Goal: Information Seeking & Learning: Compare options

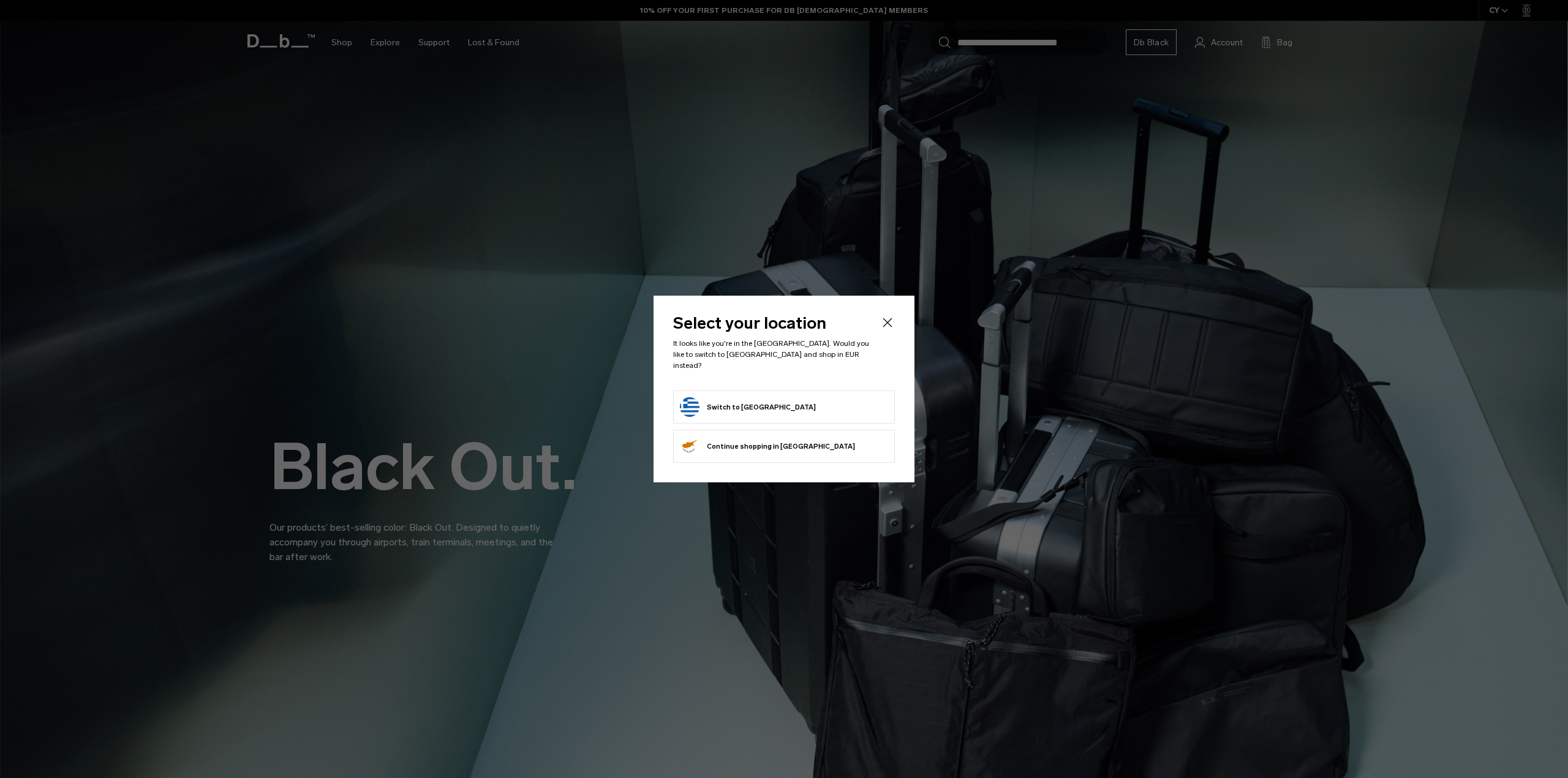
click at [743, 401] on button "Switch to Greece" at bounding box center [748, 407] width 136 height 19
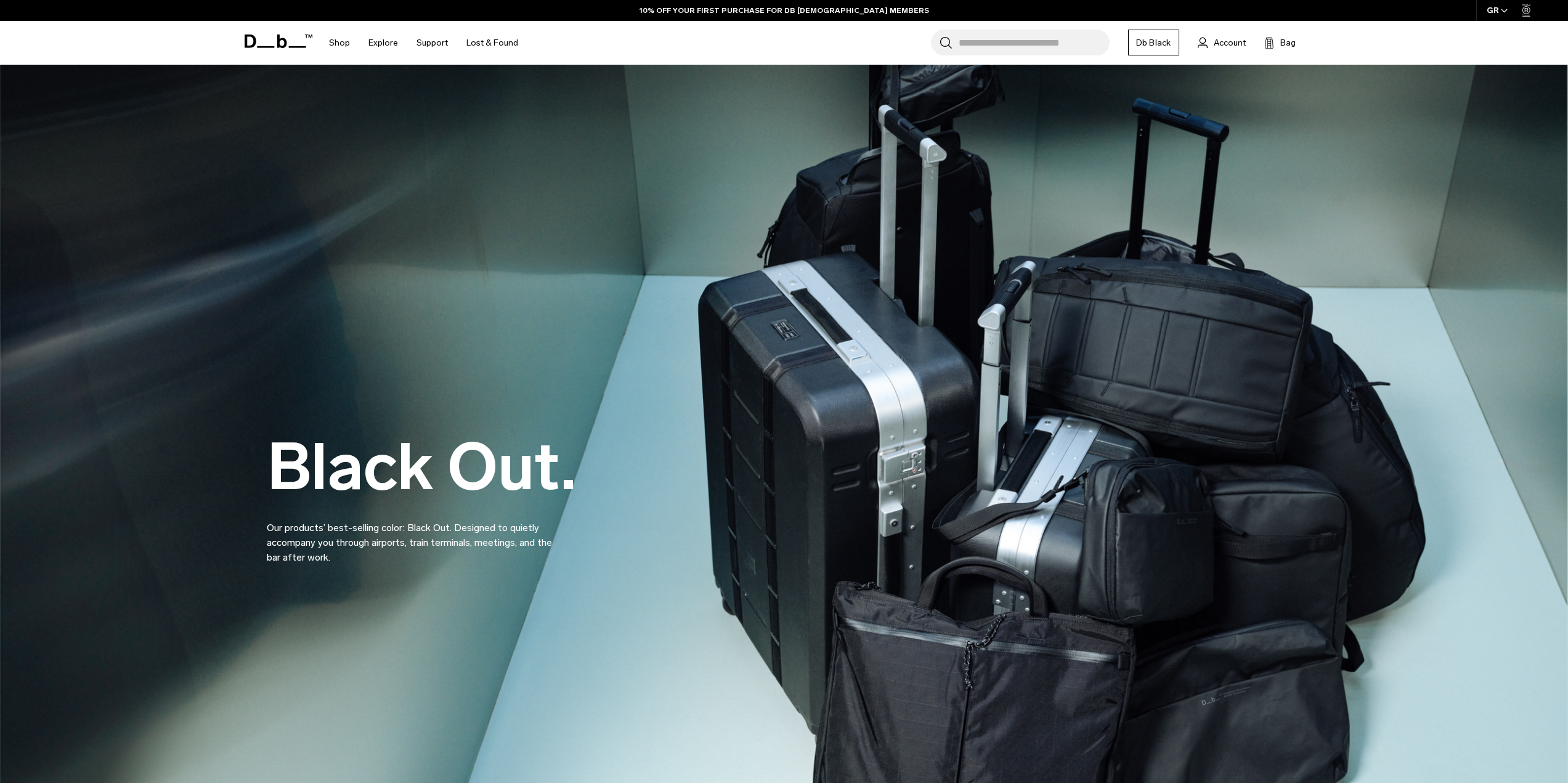
click at [1049, 42] on input "Search for Bags, Luggage..." at bounding box center [1034, 42] width 151 height 26
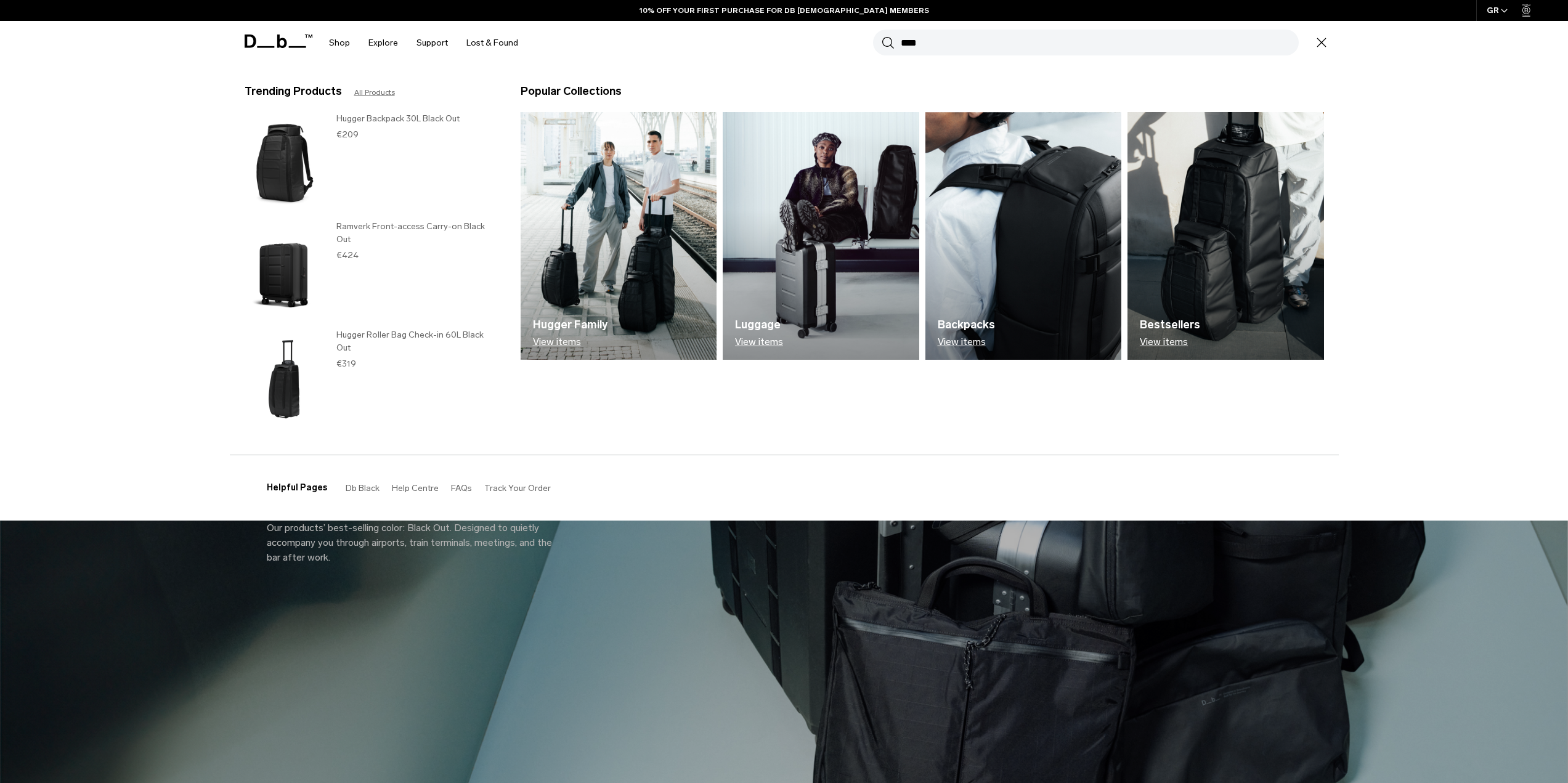
type input "****"
click at [882, 36] on button "Search" at bounding box center [888, 42] width 13 height 14
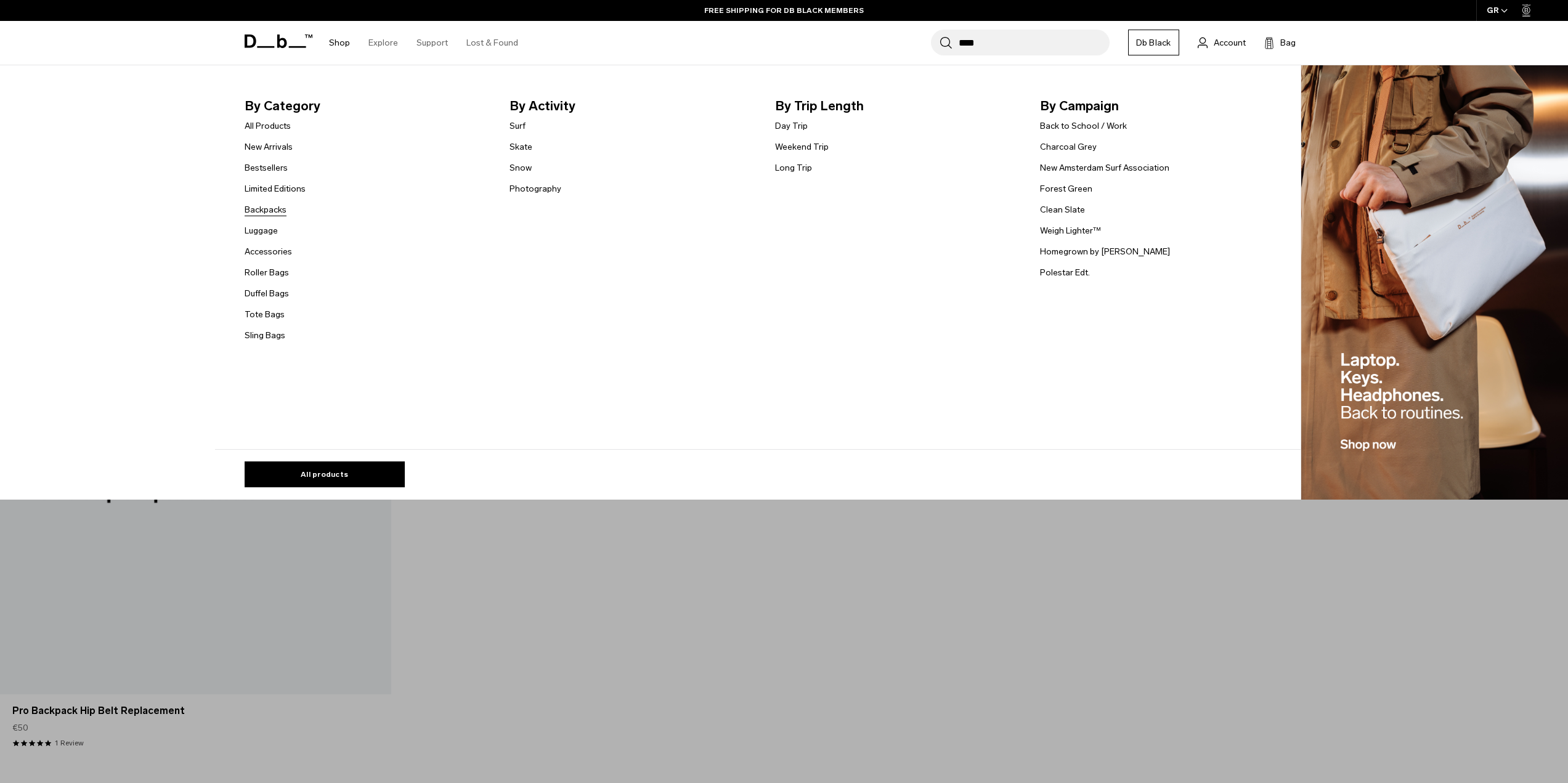
click at [276, 211] on link "Backpacks" at bounding box center [265, 210] width 42 height 13
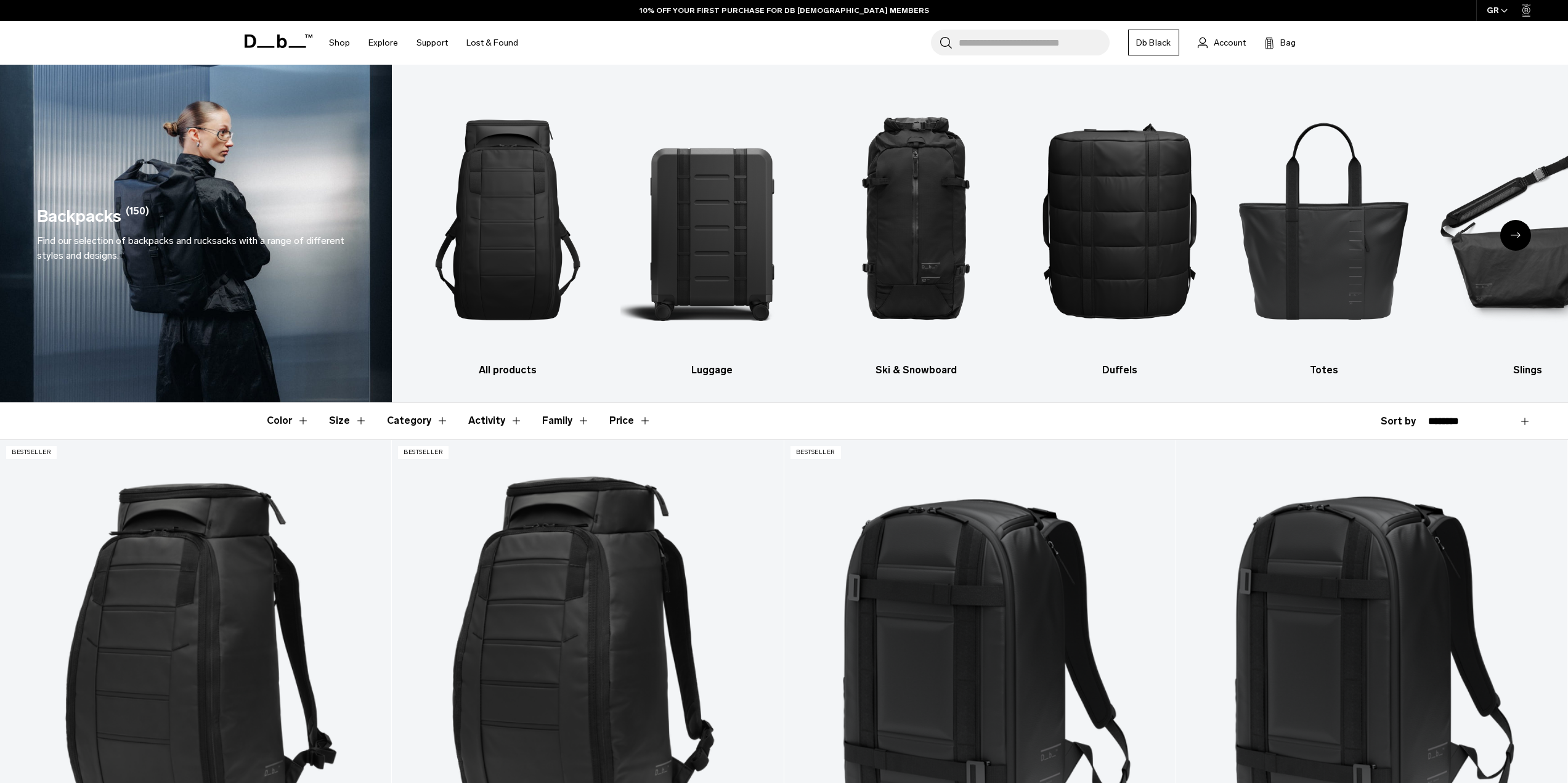
click at [1517, 234] on icon "Next slide" at bounding box center [1515, 235] width 10 height 6
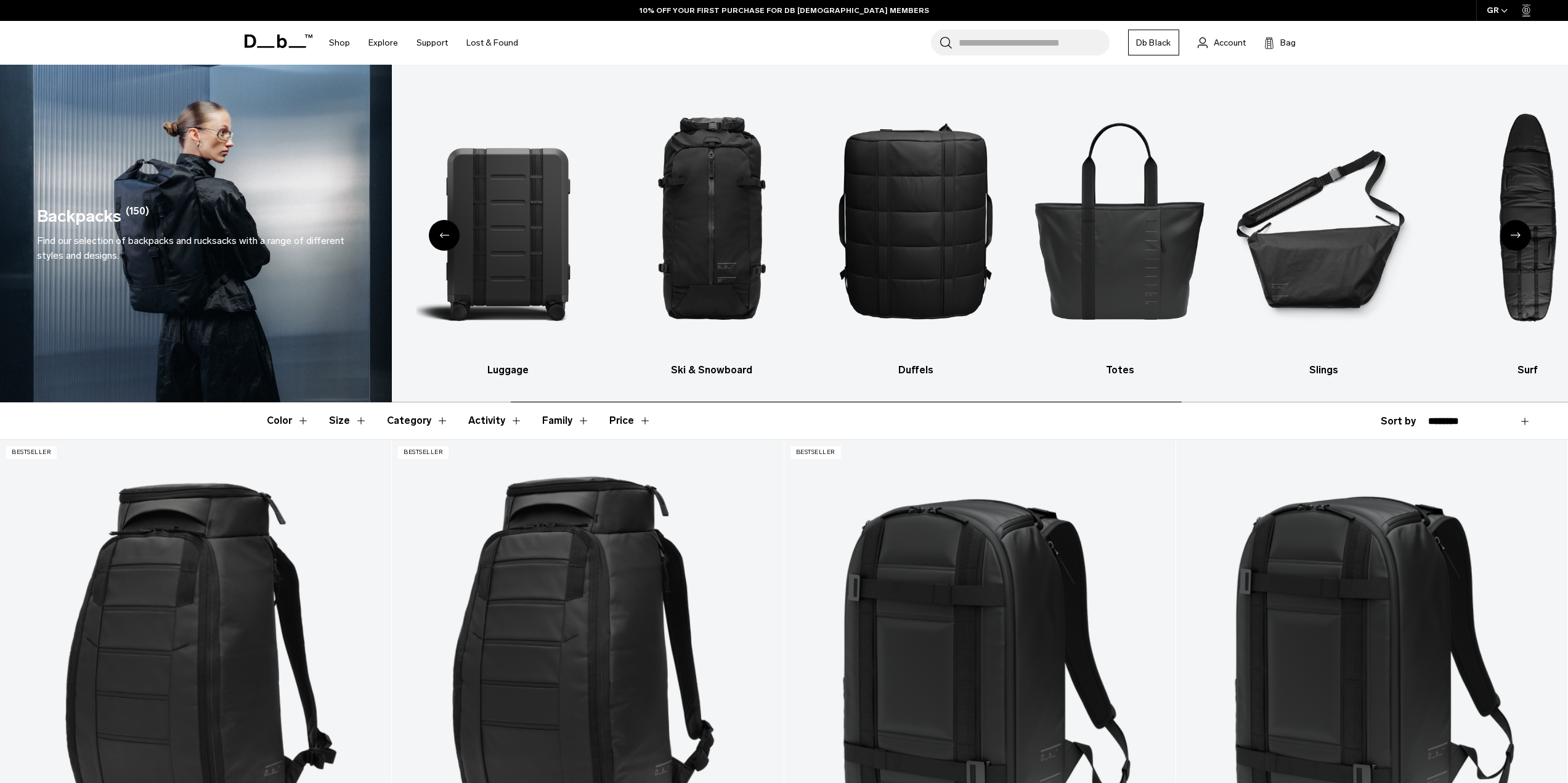
click at [1517, 234] on icon "Next slide" at bounding box center [1515, 235] width 10 height 6
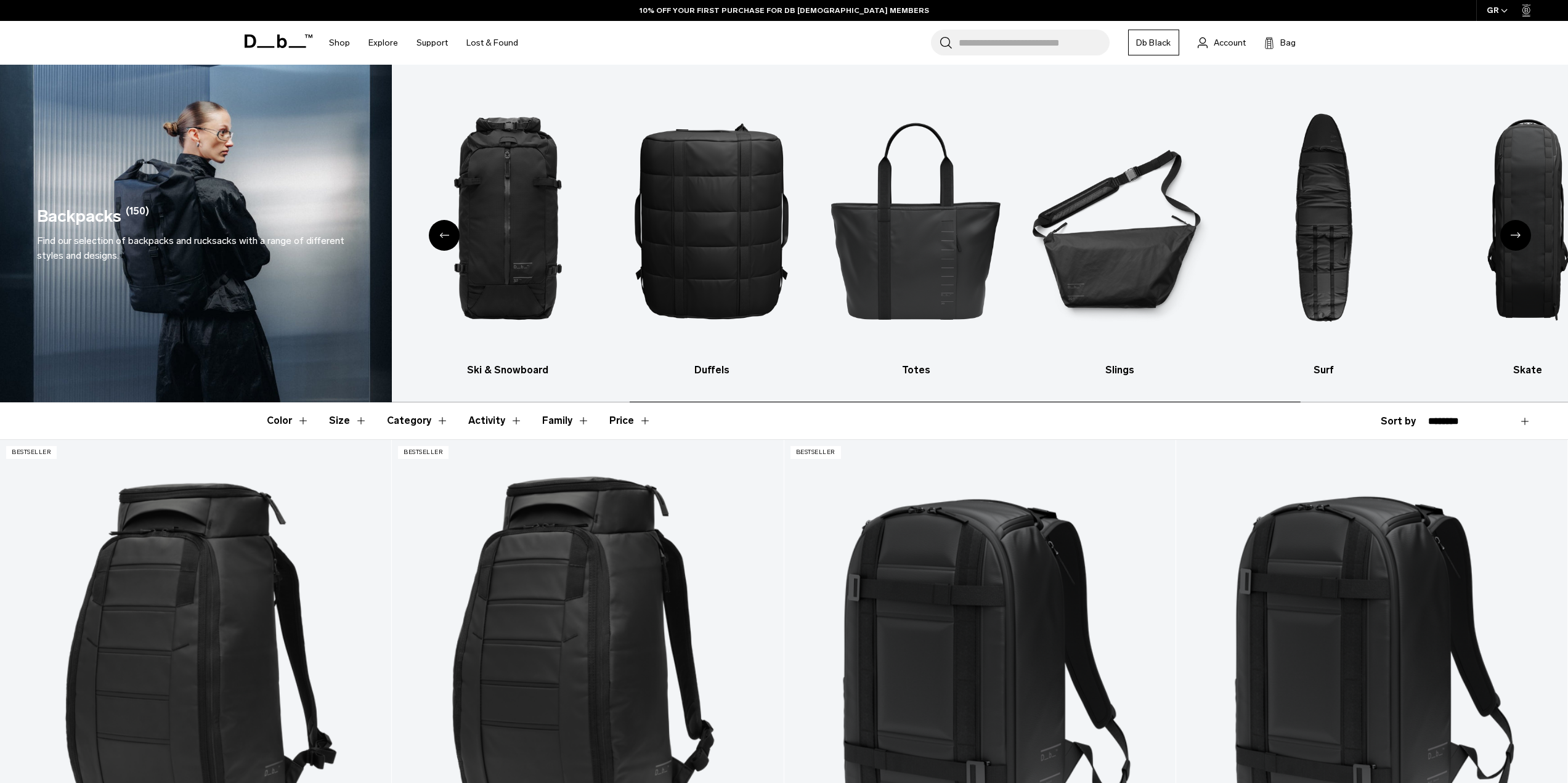
click at [1517, 234] on icon "Next slide" at bounding box center [1515, 235] width 10 height 6
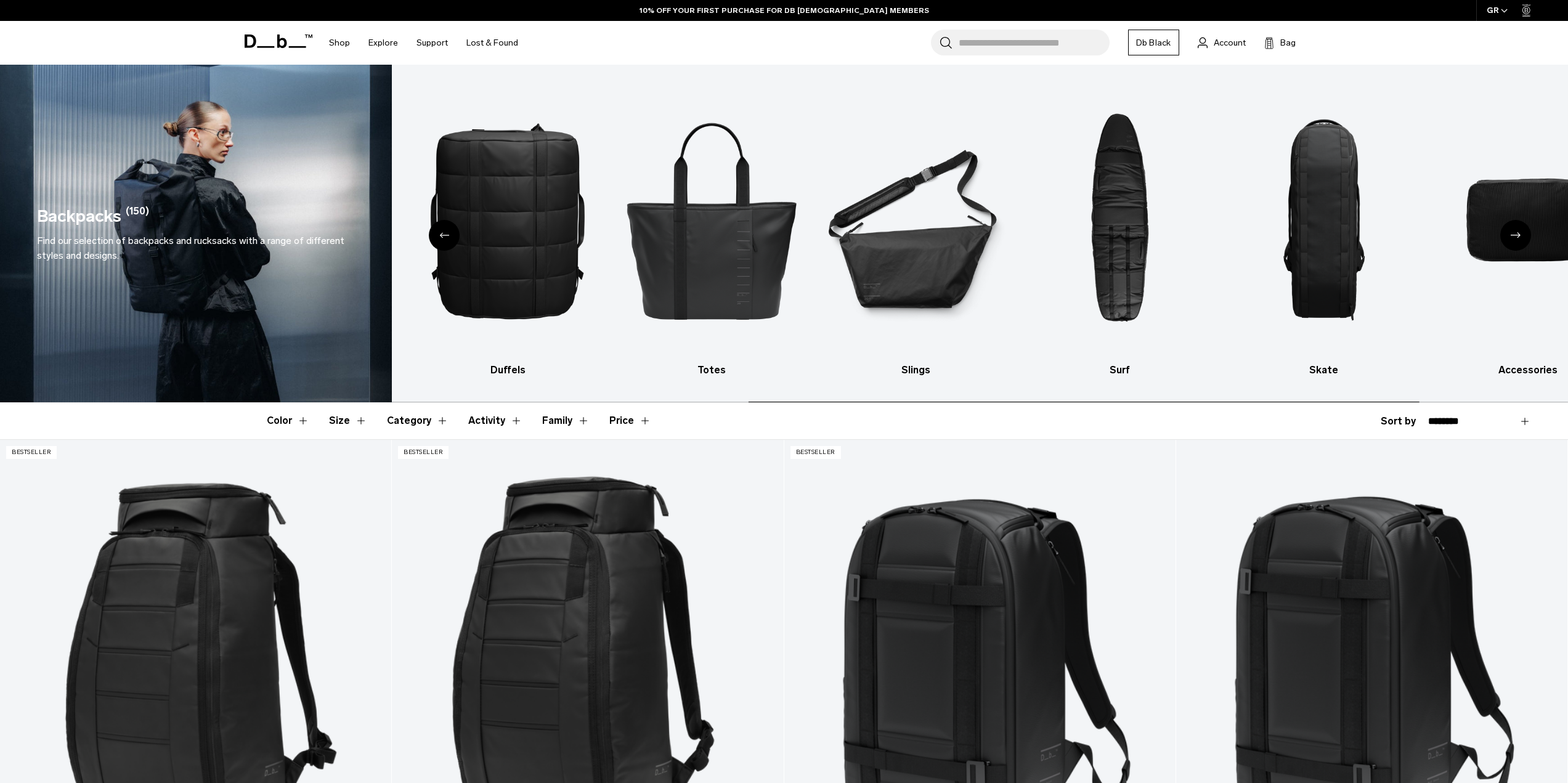
click at [1517, 234] on icon "Next slide" at bounding box center [1515, 235] width 10 height 6
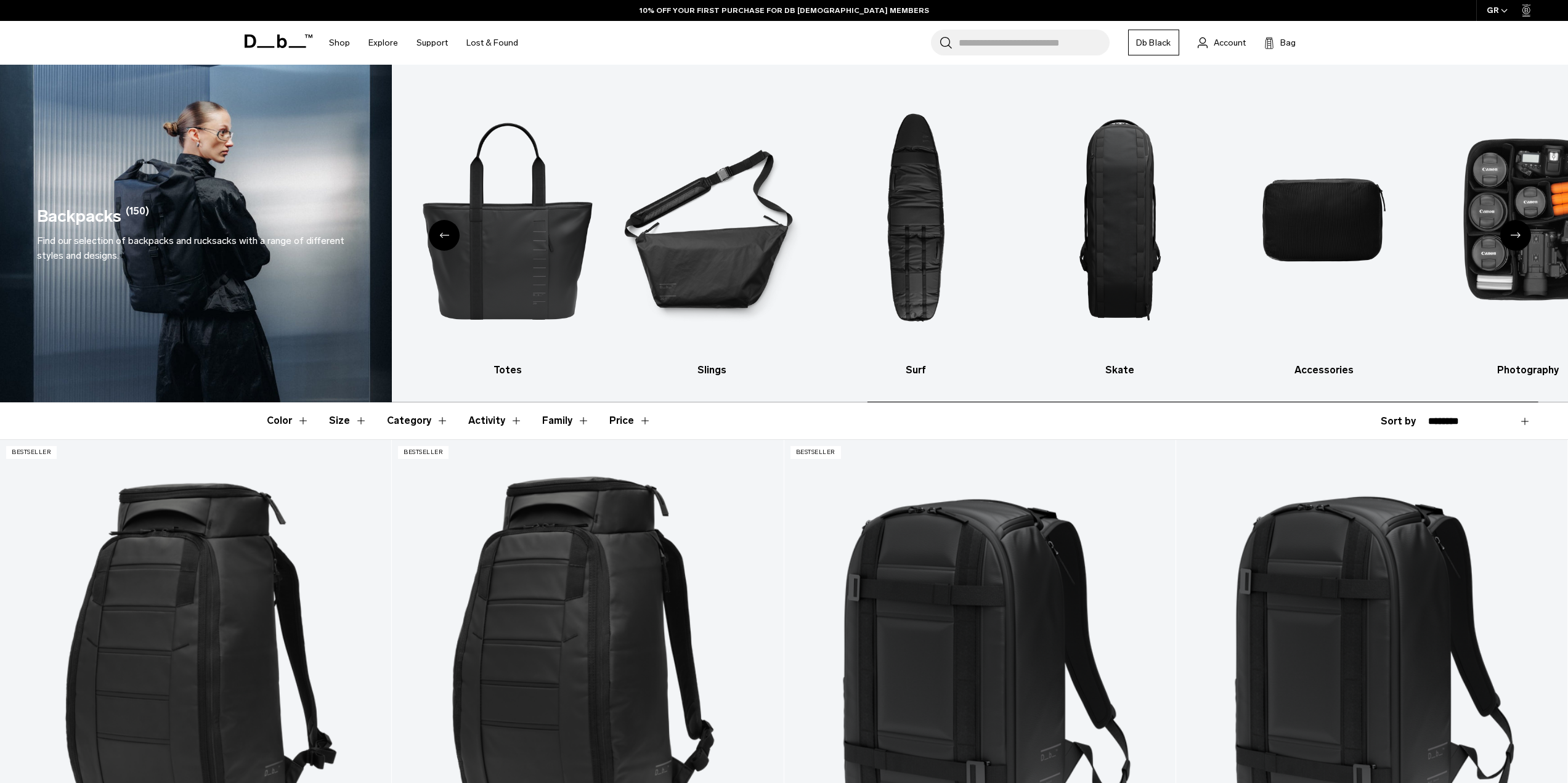
click at [1517, 234] on icon "Next slide" at bounding box center [1515, 235] width 10 height 6
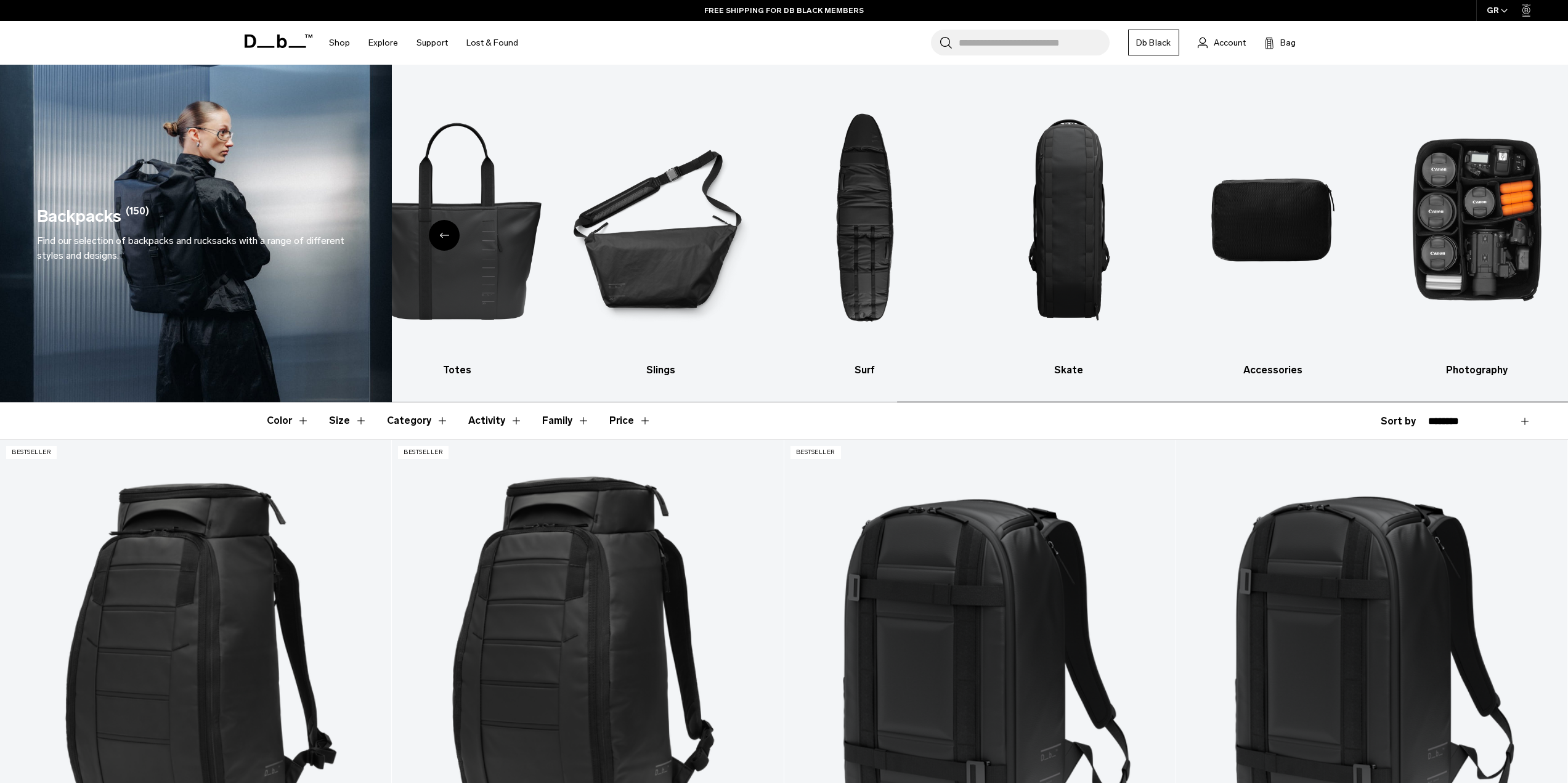
click at [1517, 234] on img "10 / 10" at bounding box center [1477, 220] width 182 height 274
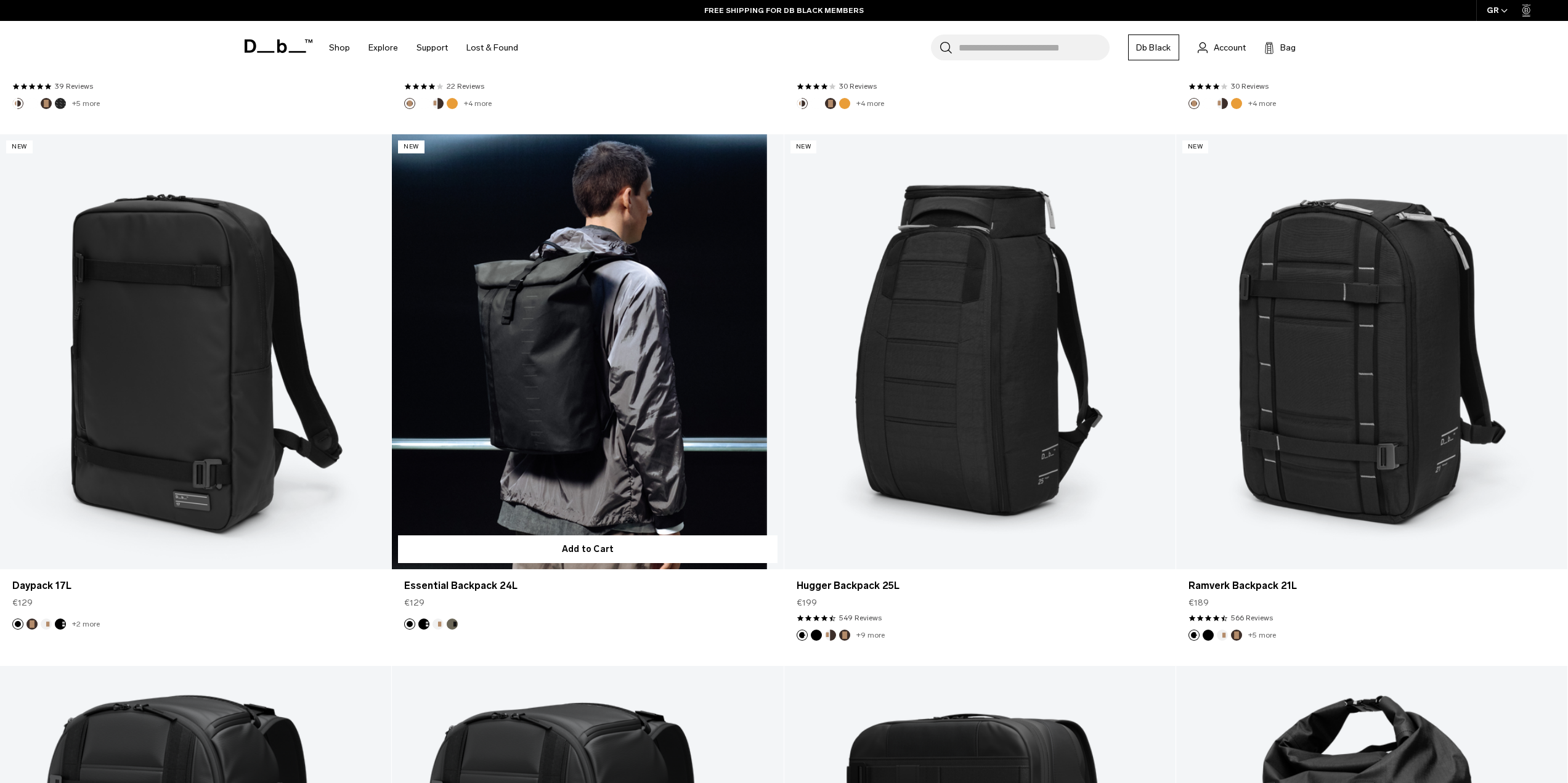
scroll to position [2003, 0]
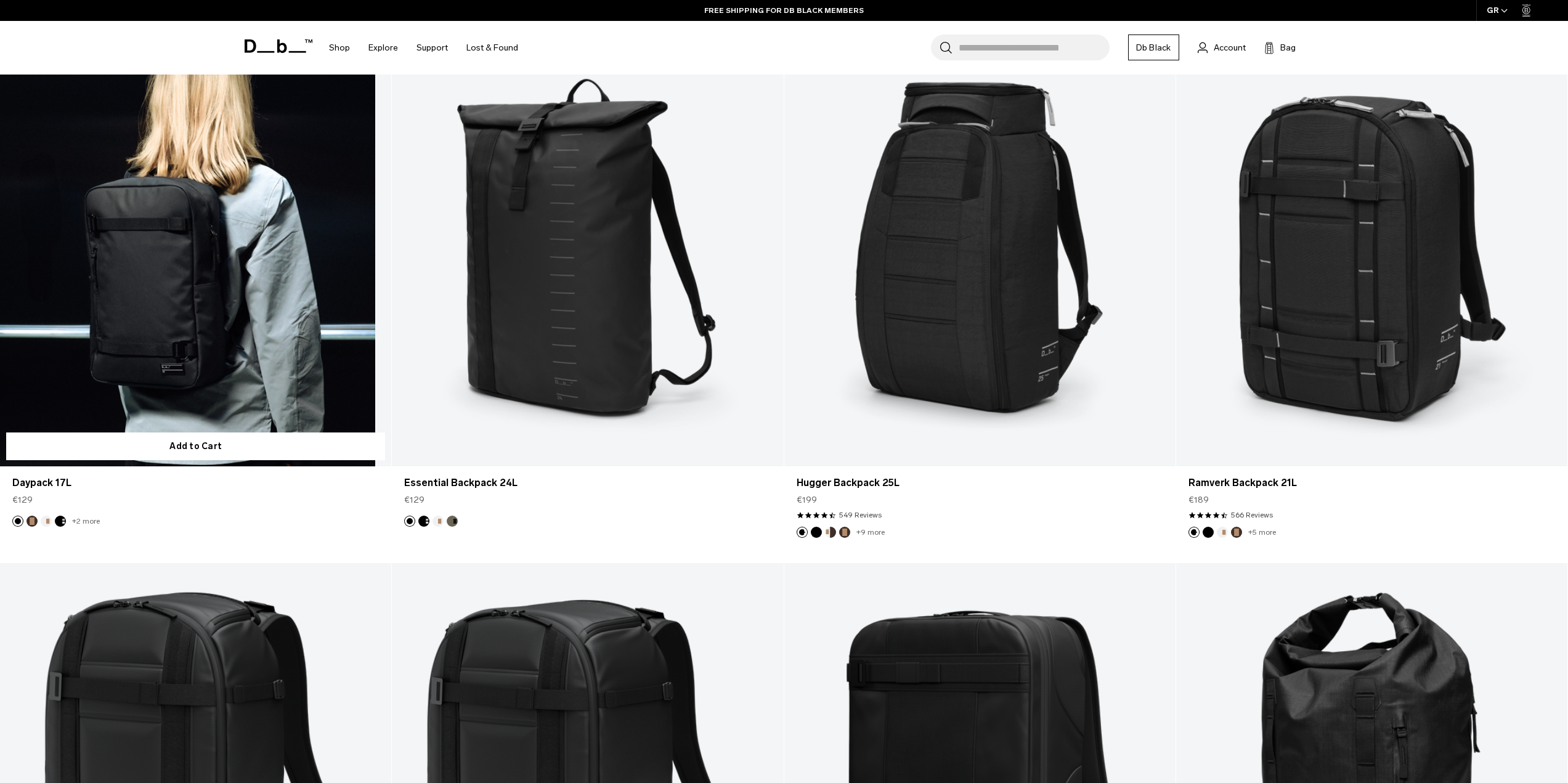
click at [135, 325] on link "Daypack 17L" at bounding box center [196, 248] width 392 height 435
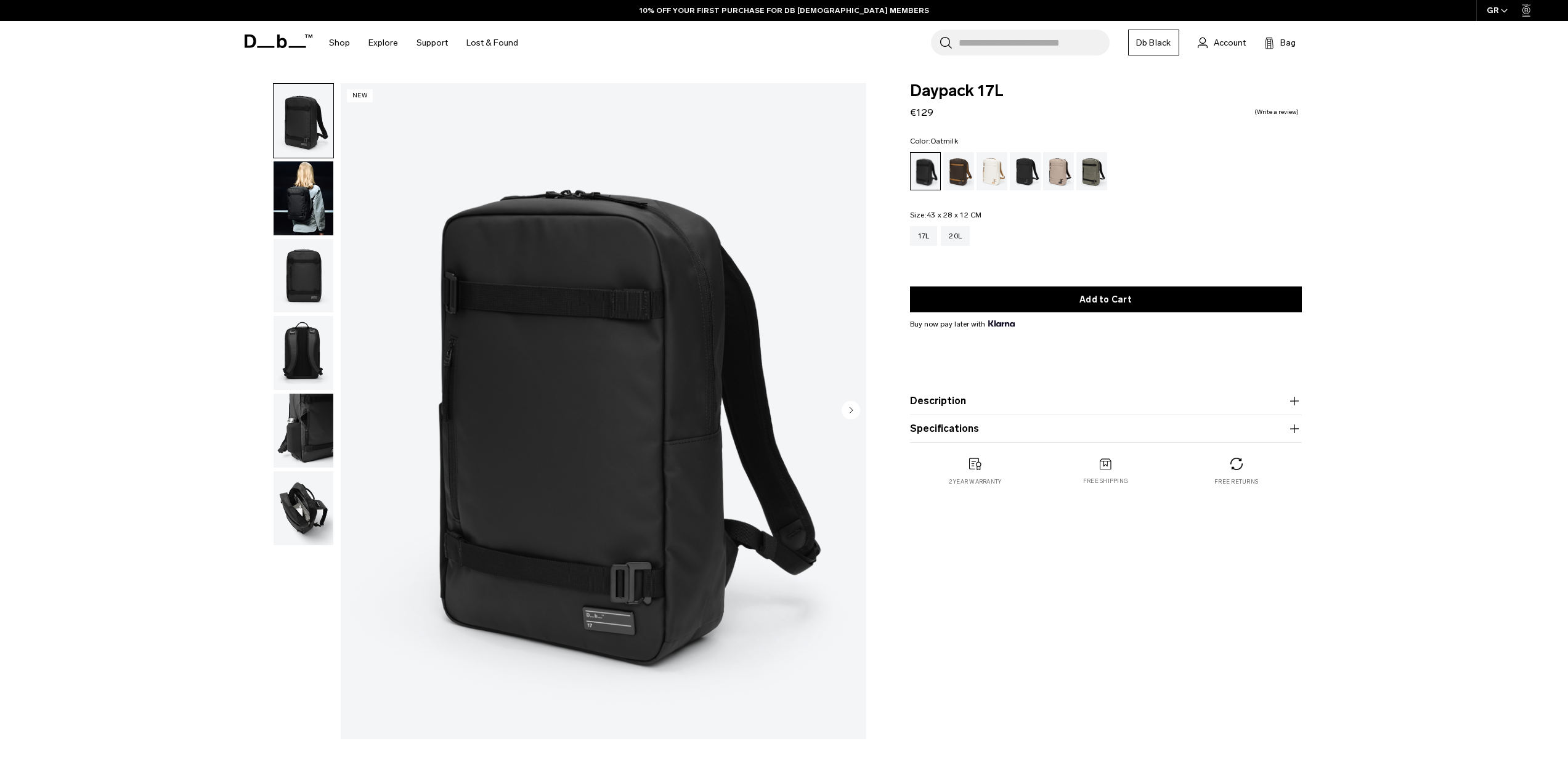
click at [996, 172] on div "Oatmilk" at bounding box center [992, 171] width 31 height 38
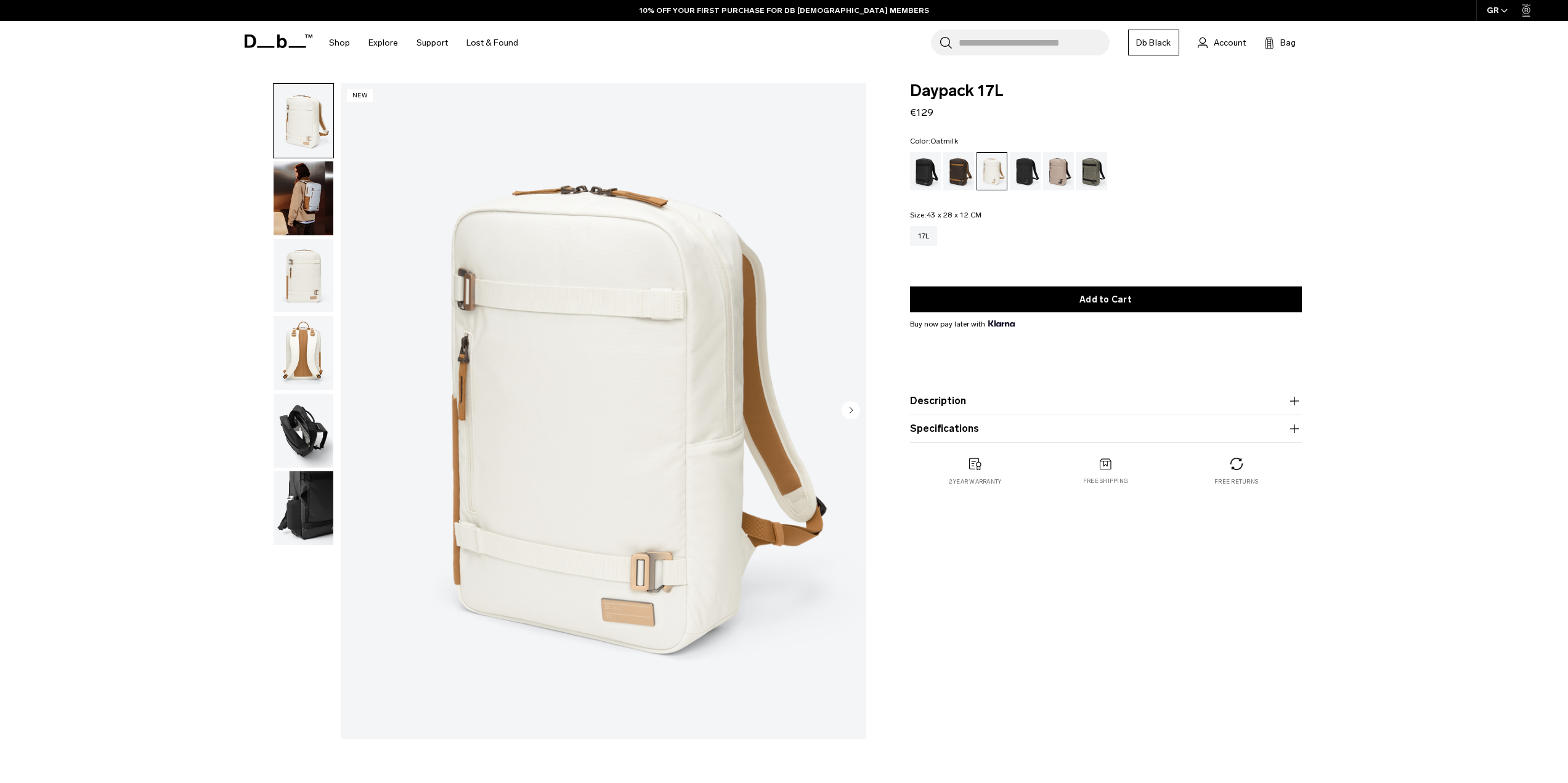
click at [286, 250] on img "button" at bounding box center [304, 276] width 60 height 74
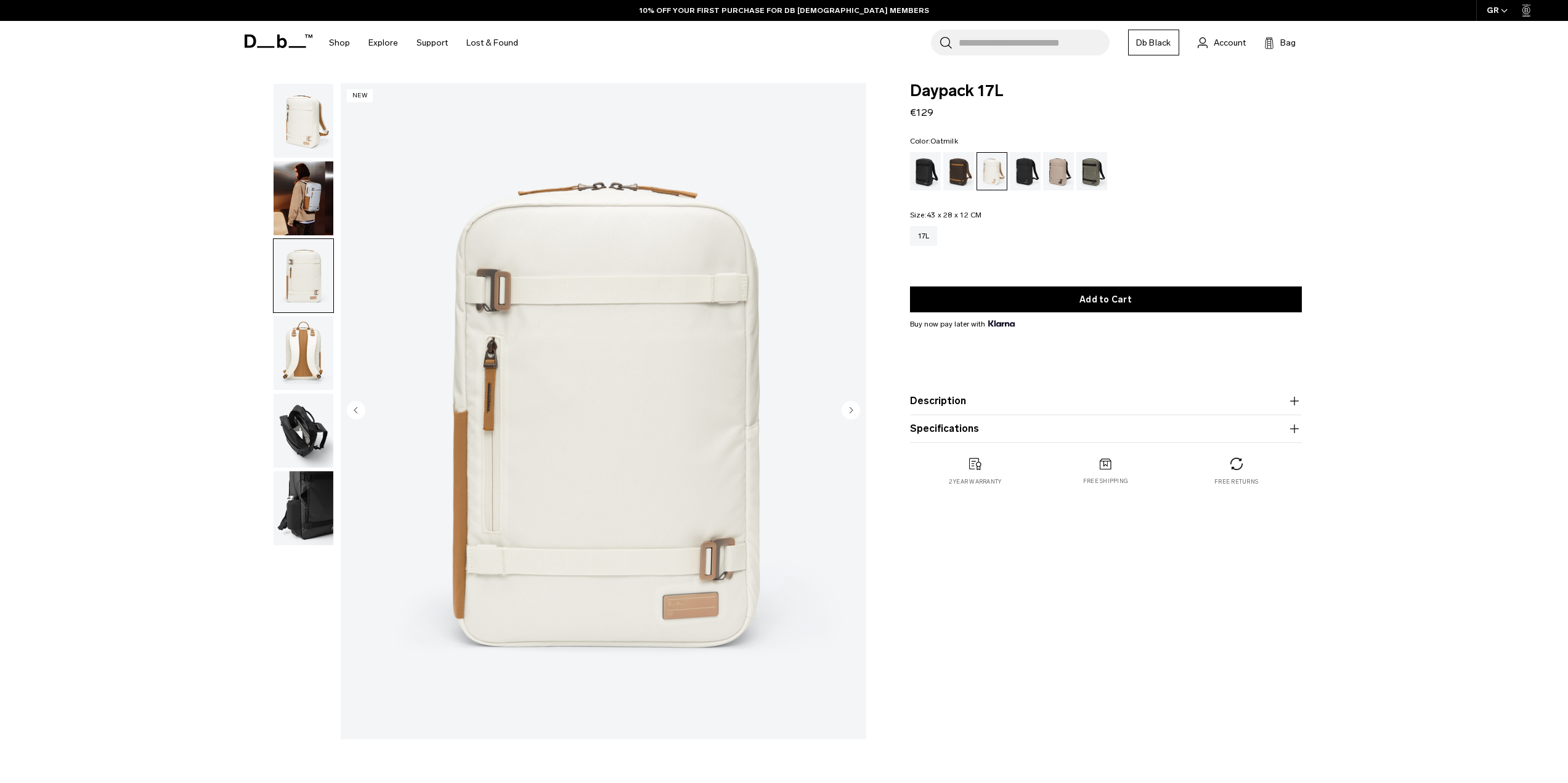
click at [313, 200] on img "button" at bounding box center [304, 198] width 60 height 74
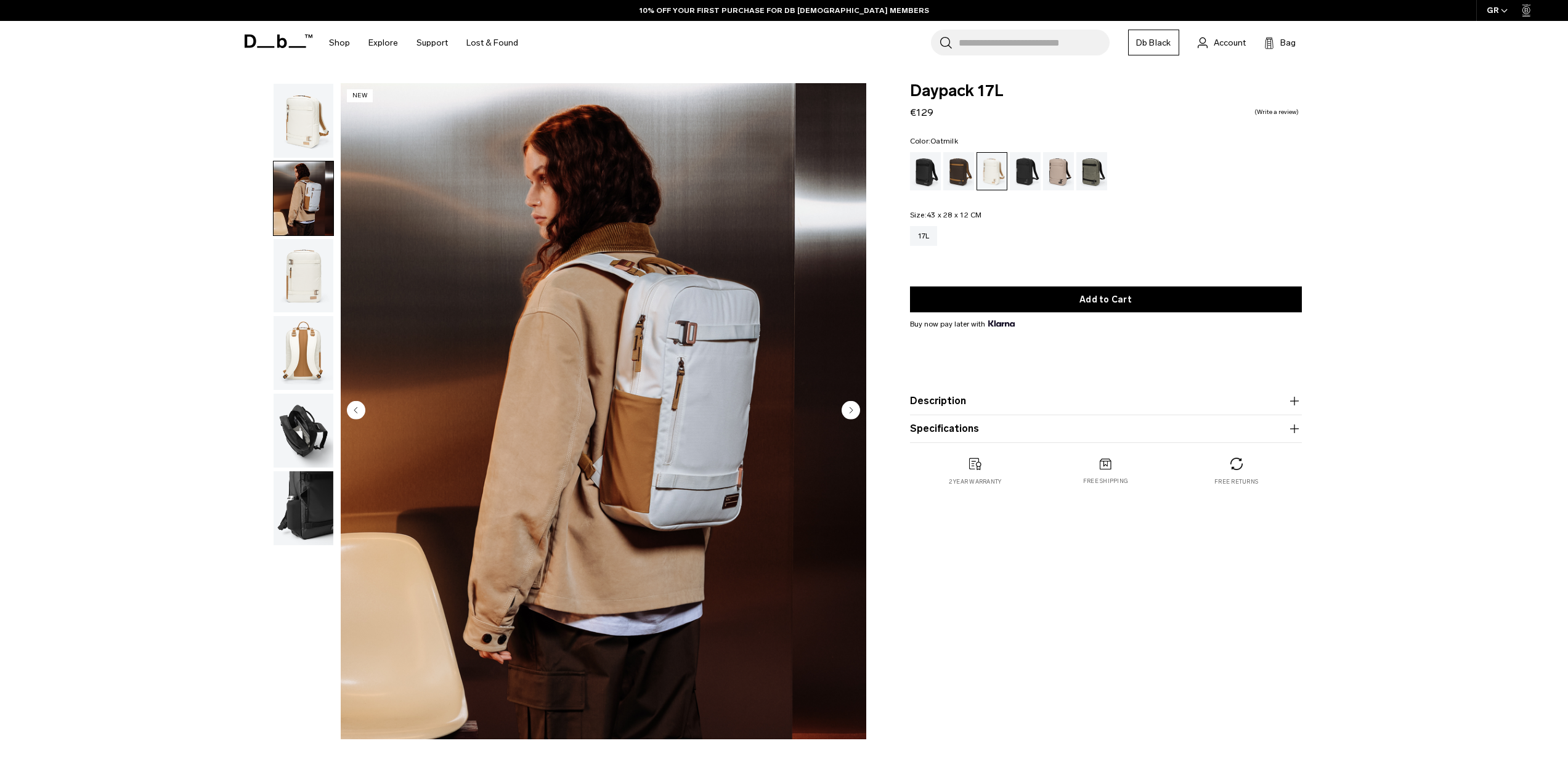
click at [323, 351] on img "button" at bounding box center [304, 353] width 60 height 74
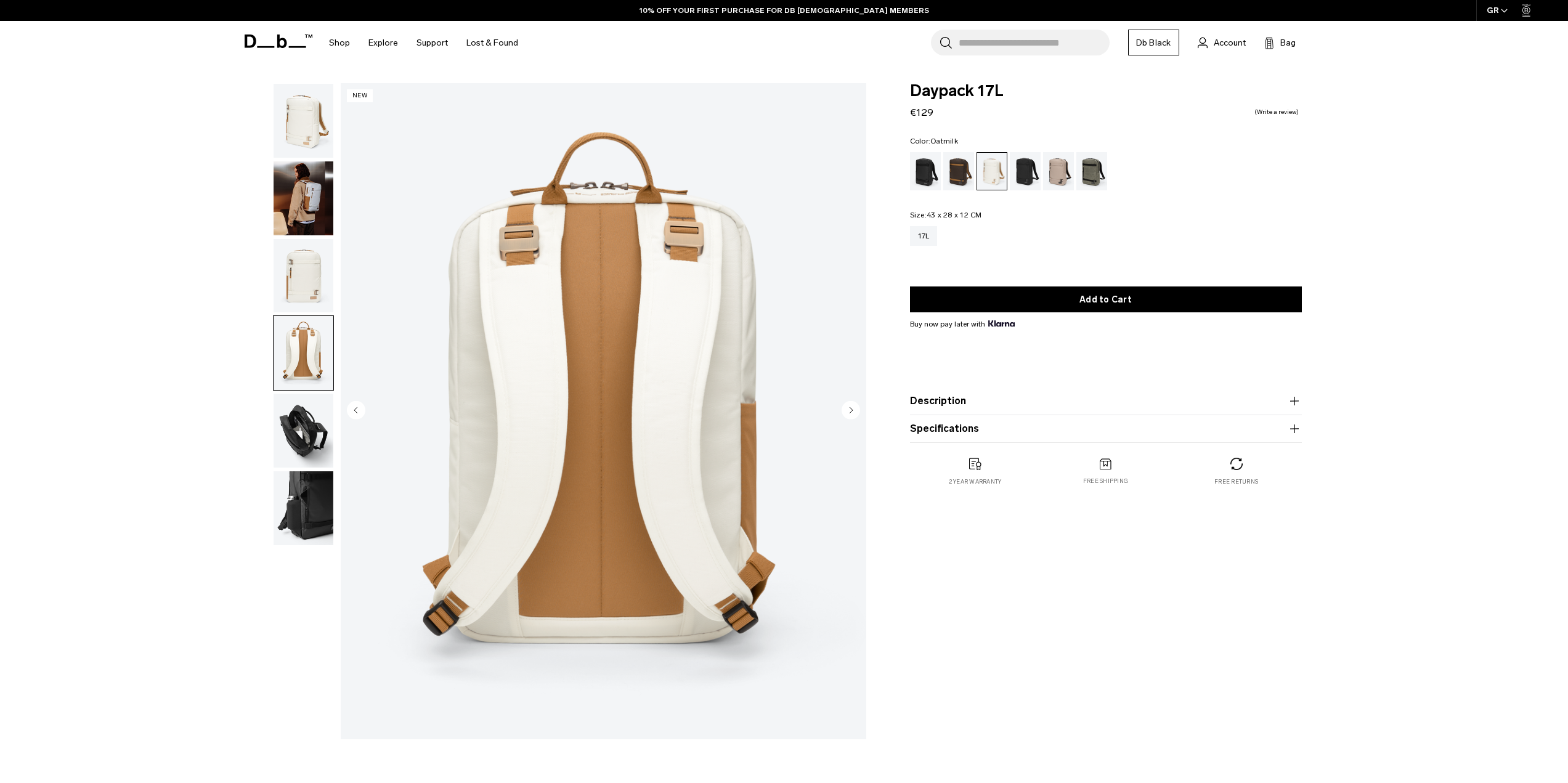
click at [328, 429] on img "button" at bounding box center [304, 431] width 60 height 74
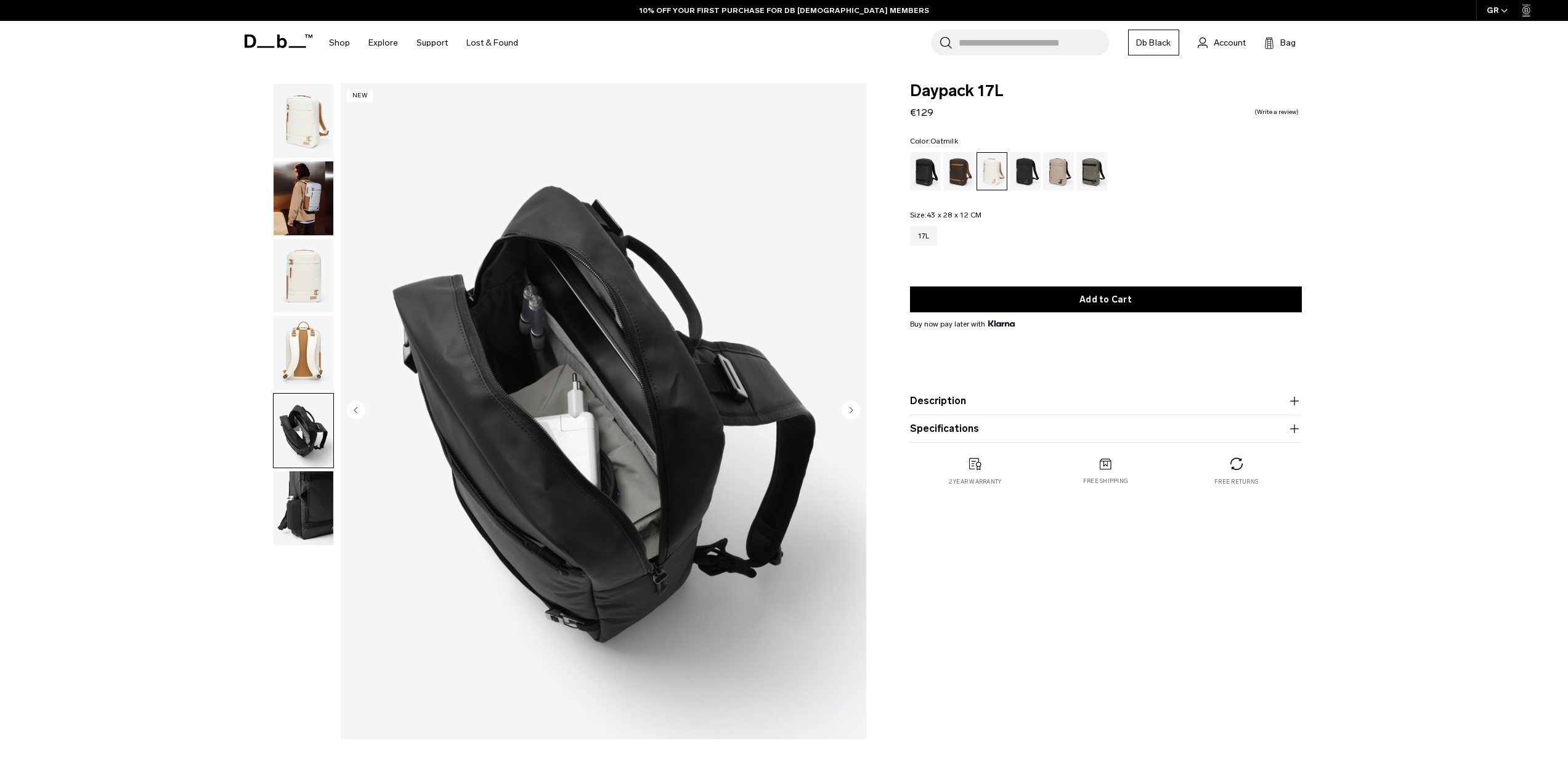
click at [313, 501] on img "button" at bounding box center [304, 509] width 60 height 74
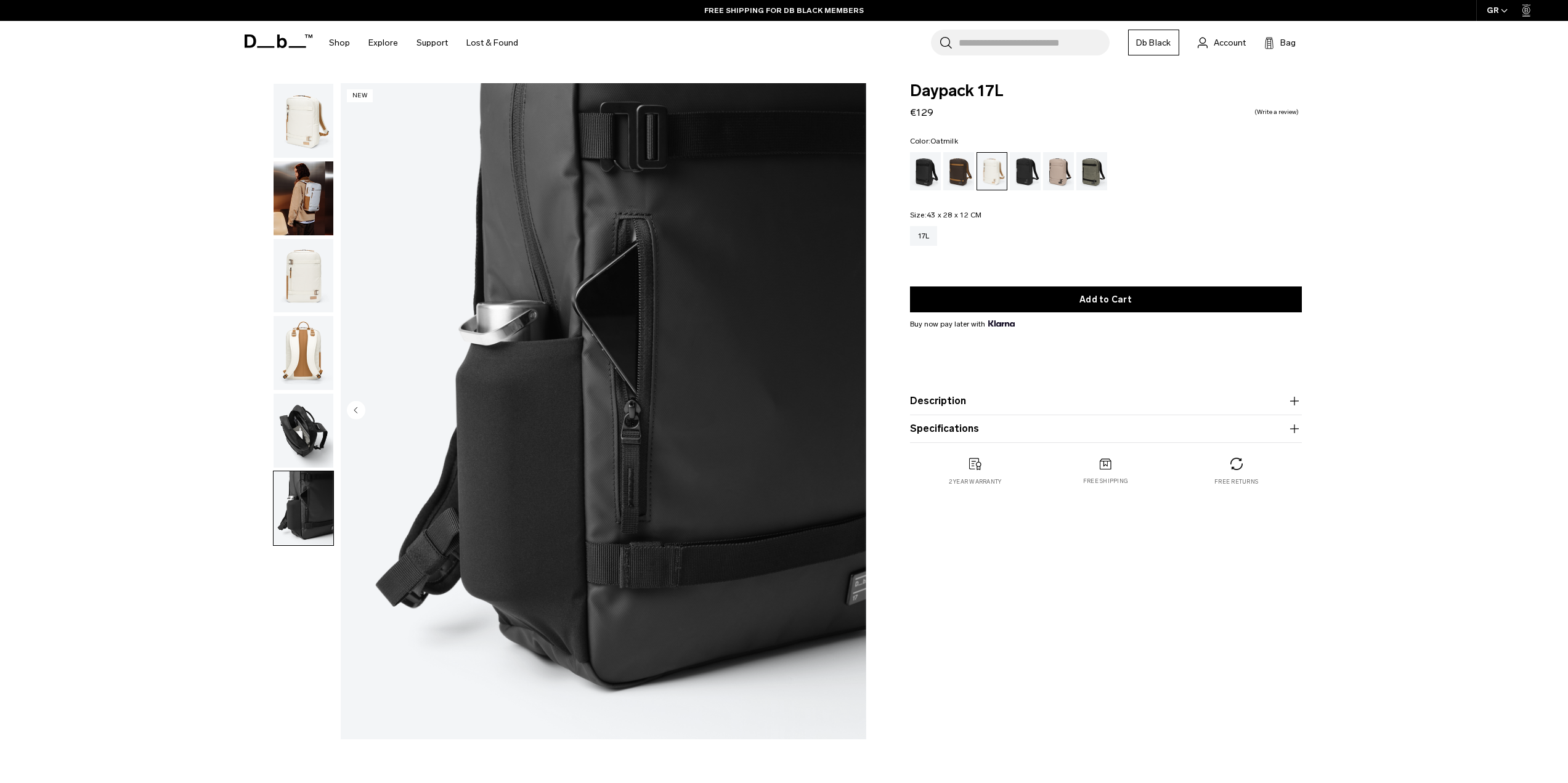
click at [312, 188] on img "button" at bounding box center [304, 198] width 60 height 74
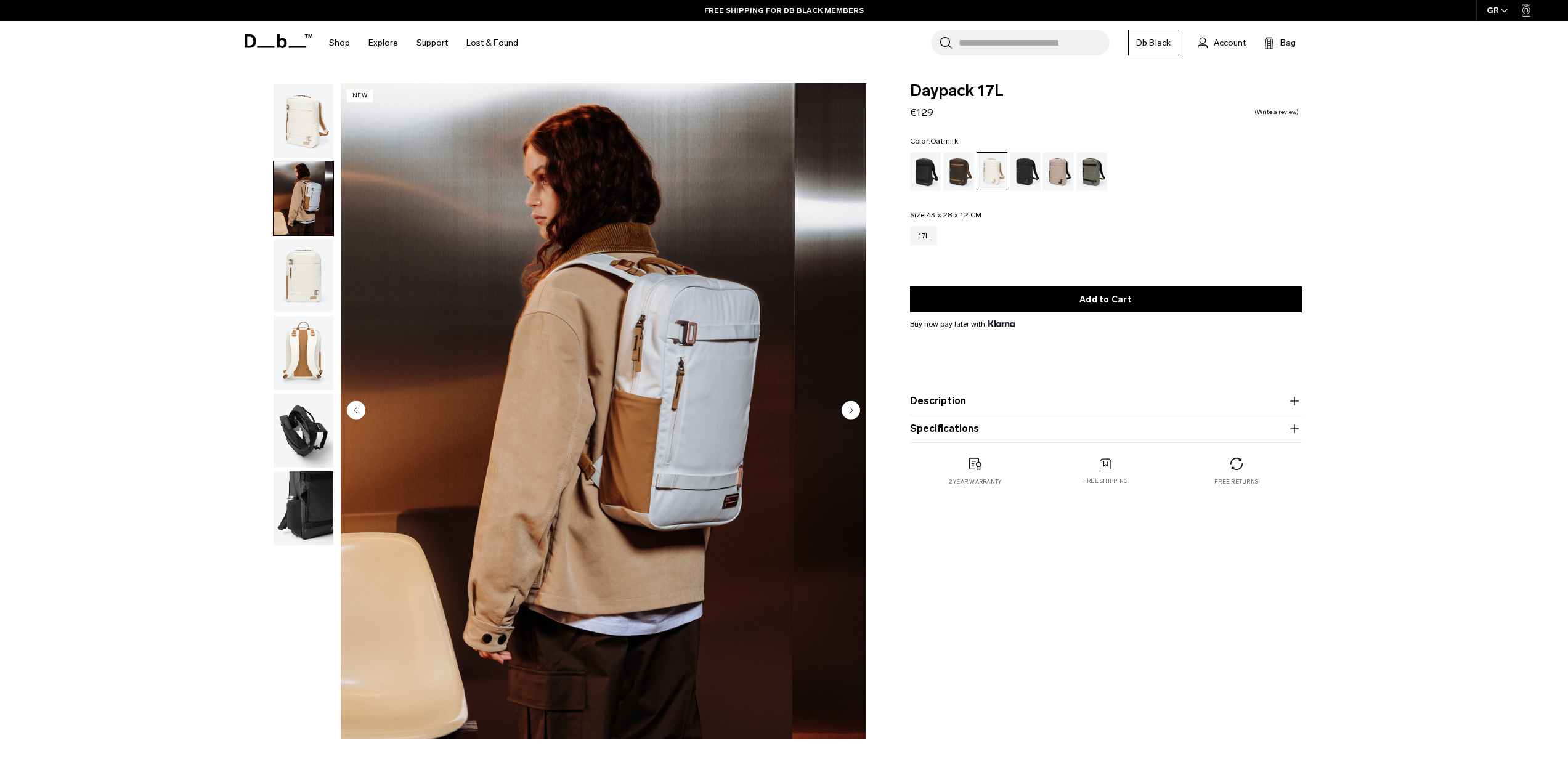
click at [313, 114] on img "button" at bounding box center [304, 121] width 60 height 74
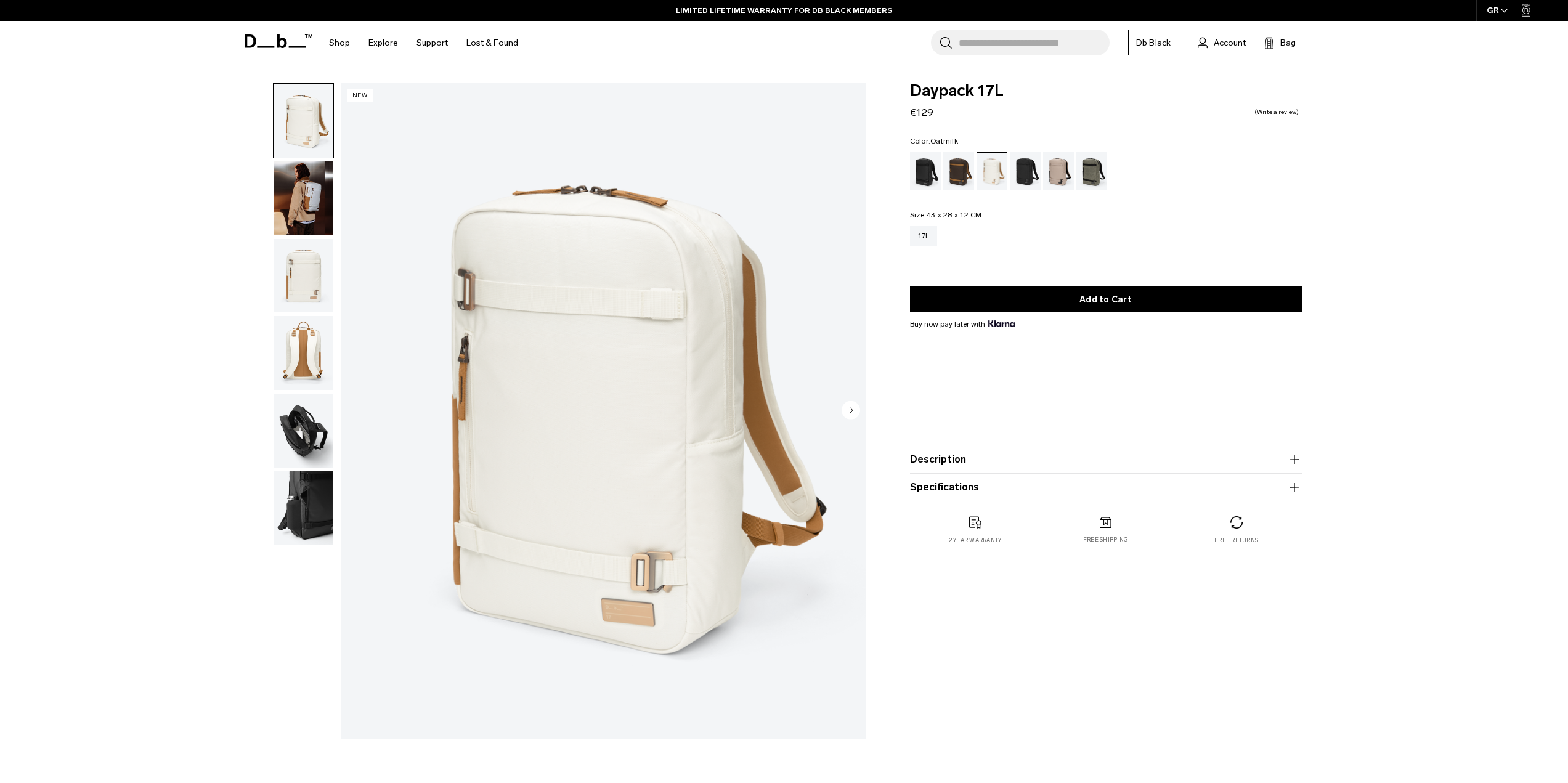
click at [306, 213] on img "button" at bounding box center [304, 198] width 60 height 74
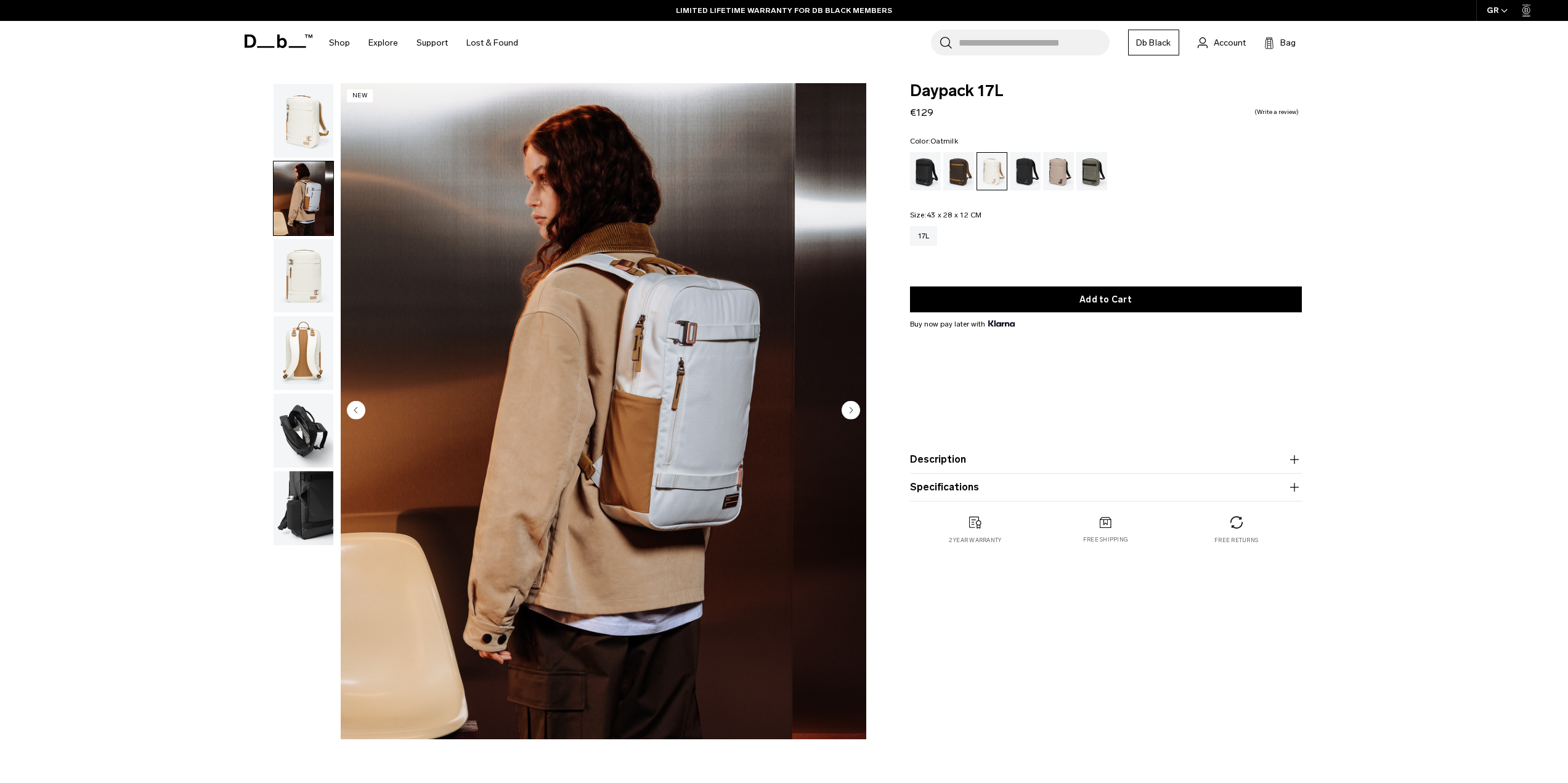
click at [310, 280] on img "button" at bounding box center [304, 276] width 60 height 74
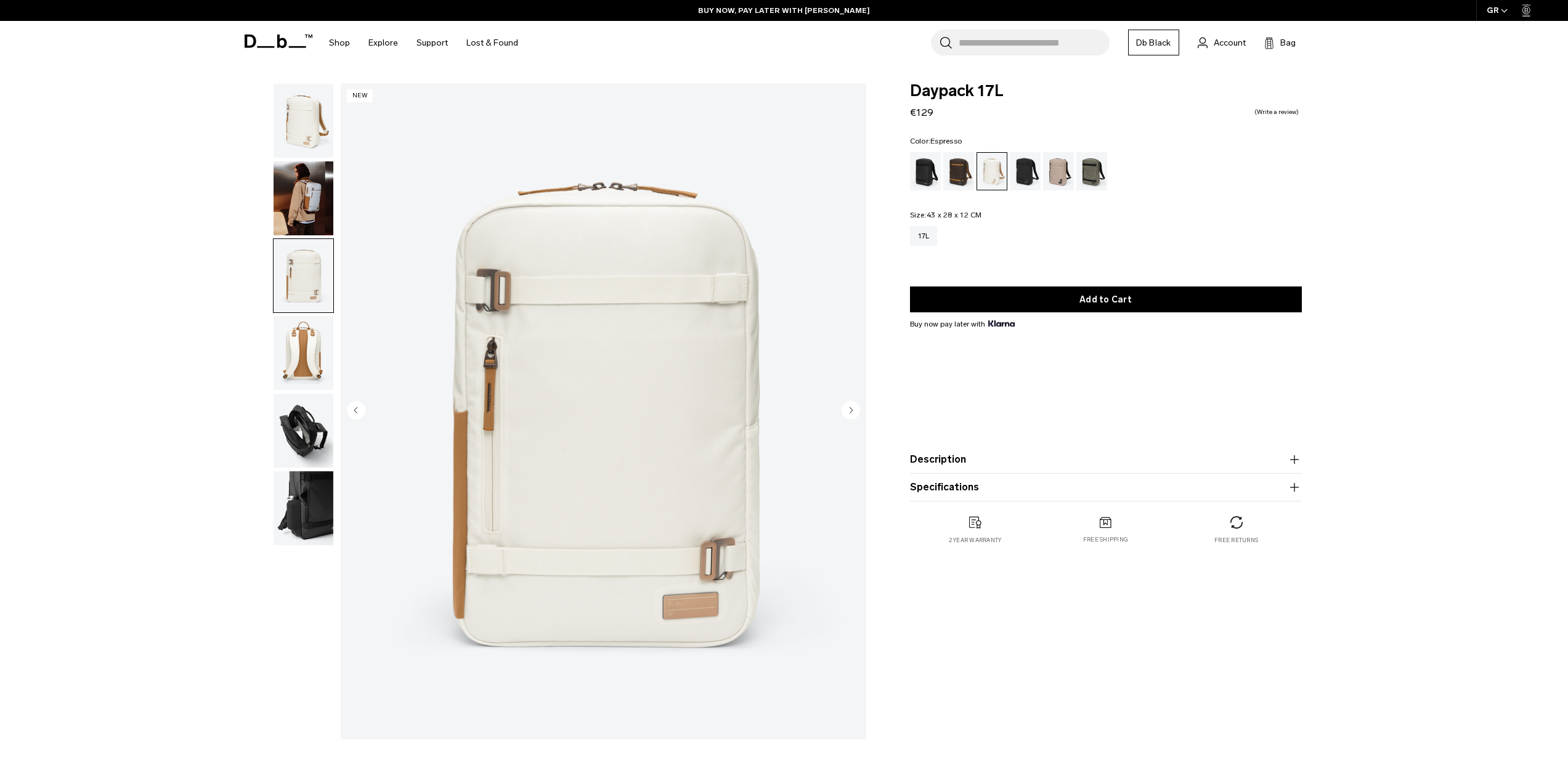
click at [966, 177] on div "Espresso" at bounding box center [959, 171] width 31 height 38
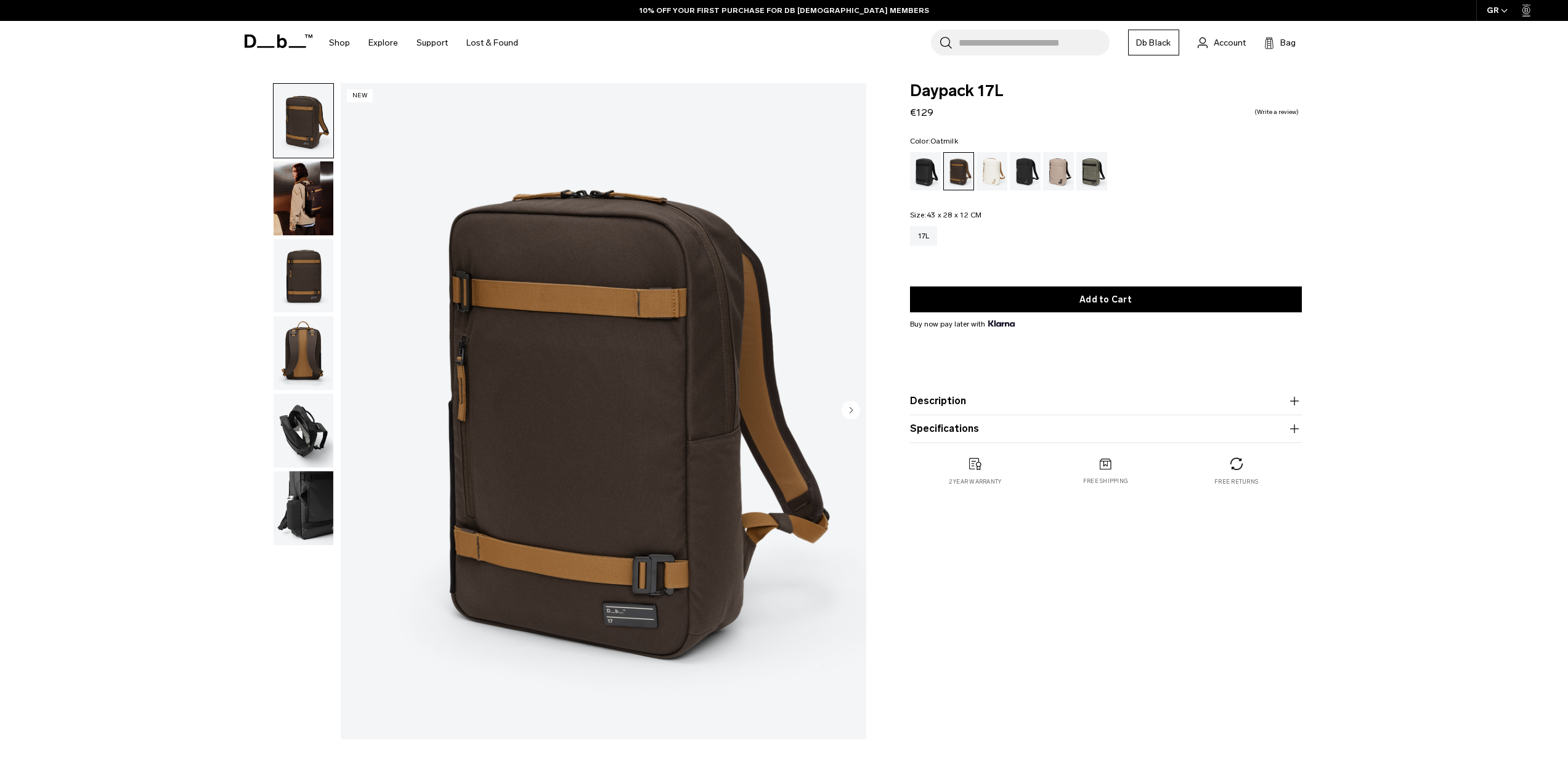
drag, startPoint x: 0, startPoint y: 0, endPoint x: 990, endPoint y: 167, distance: 1004.0
click at [990, 167] on div "Oatmilk" at bounding box center [992, 171] width 31 height 38
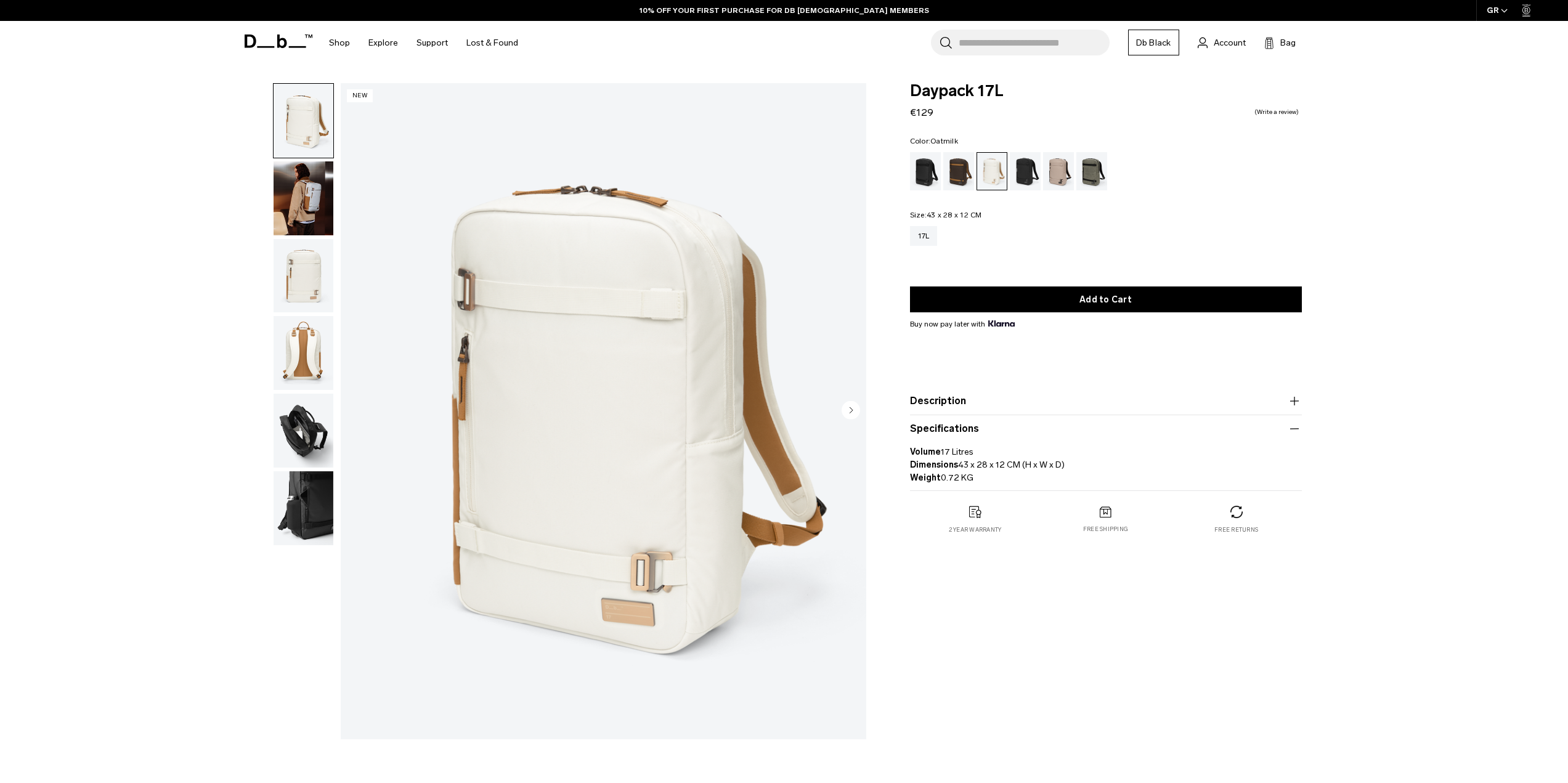
click at [978, 432] on button "Specifications" at bounding box center [1106, 429] width 392 height 15
click at [980, 400] on button "Description" at bounding box center [1106, 401] width 392 height 15
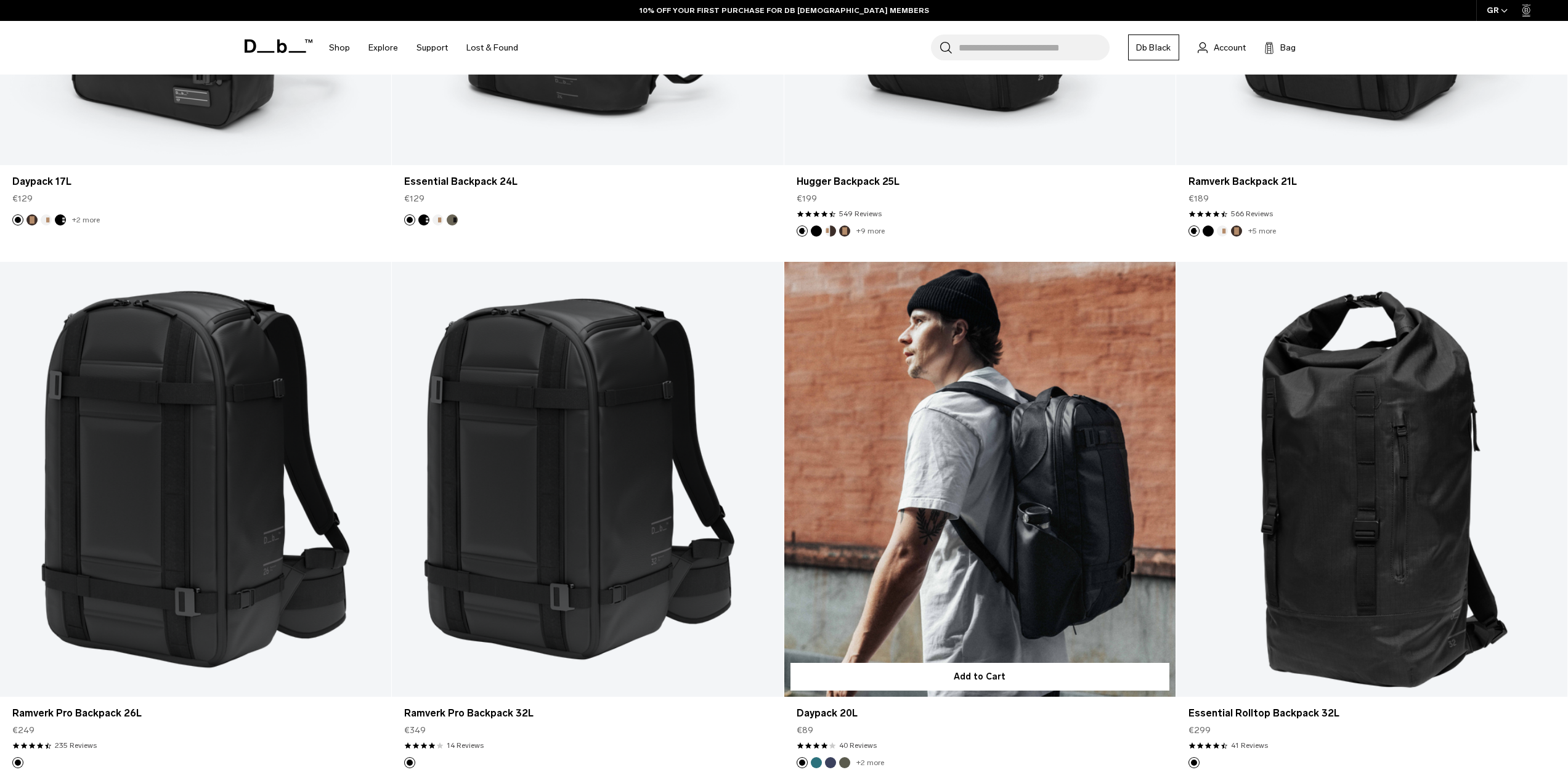
scroll to position [2328, 0]
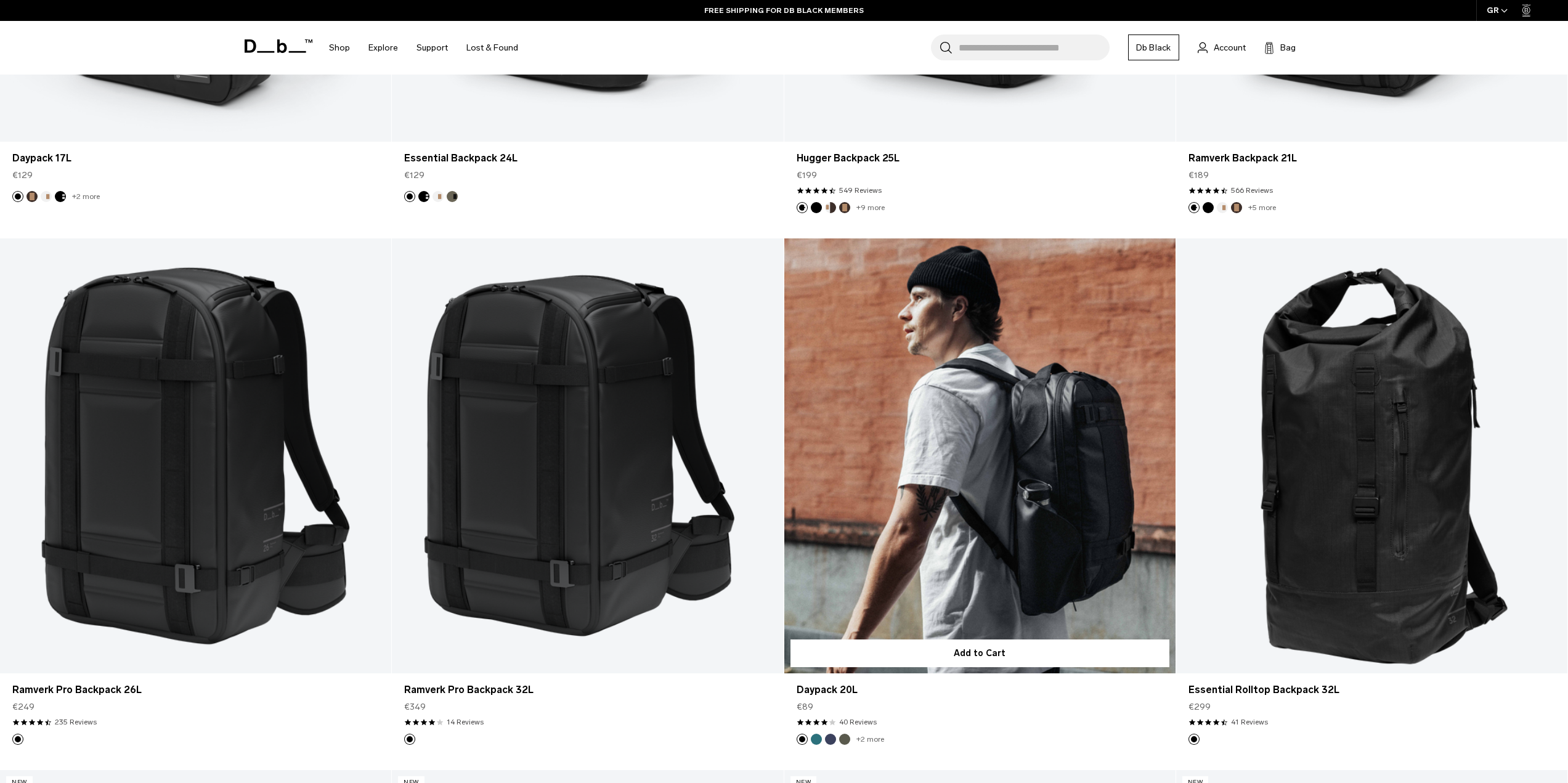
click at [1019, 373] on link "Daypack 20L" at bounding box center [980, 456] width 392 height 435
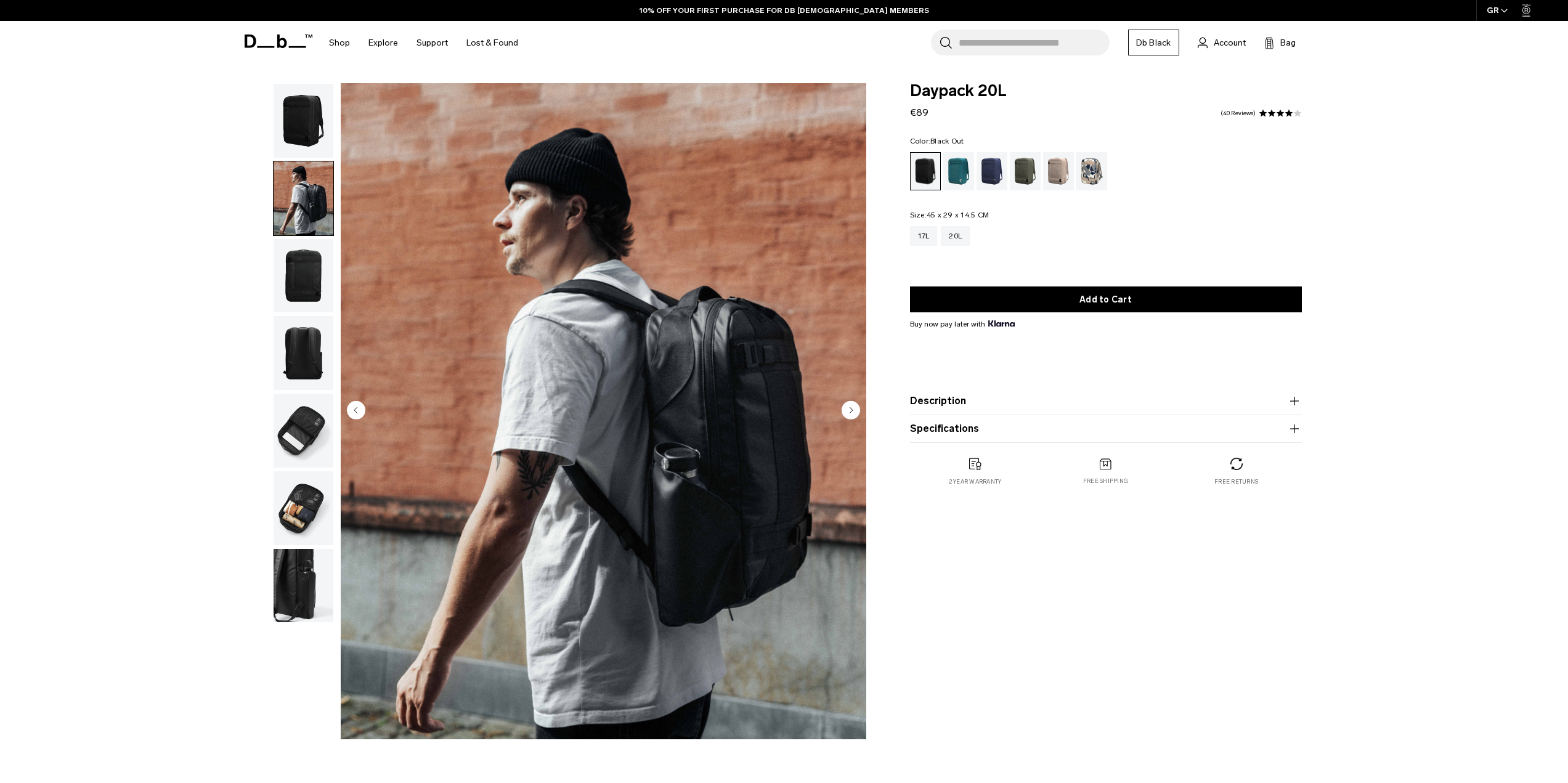
click at [298, 276] on img "button" at bounding box center [304, 276] width 60 height 74
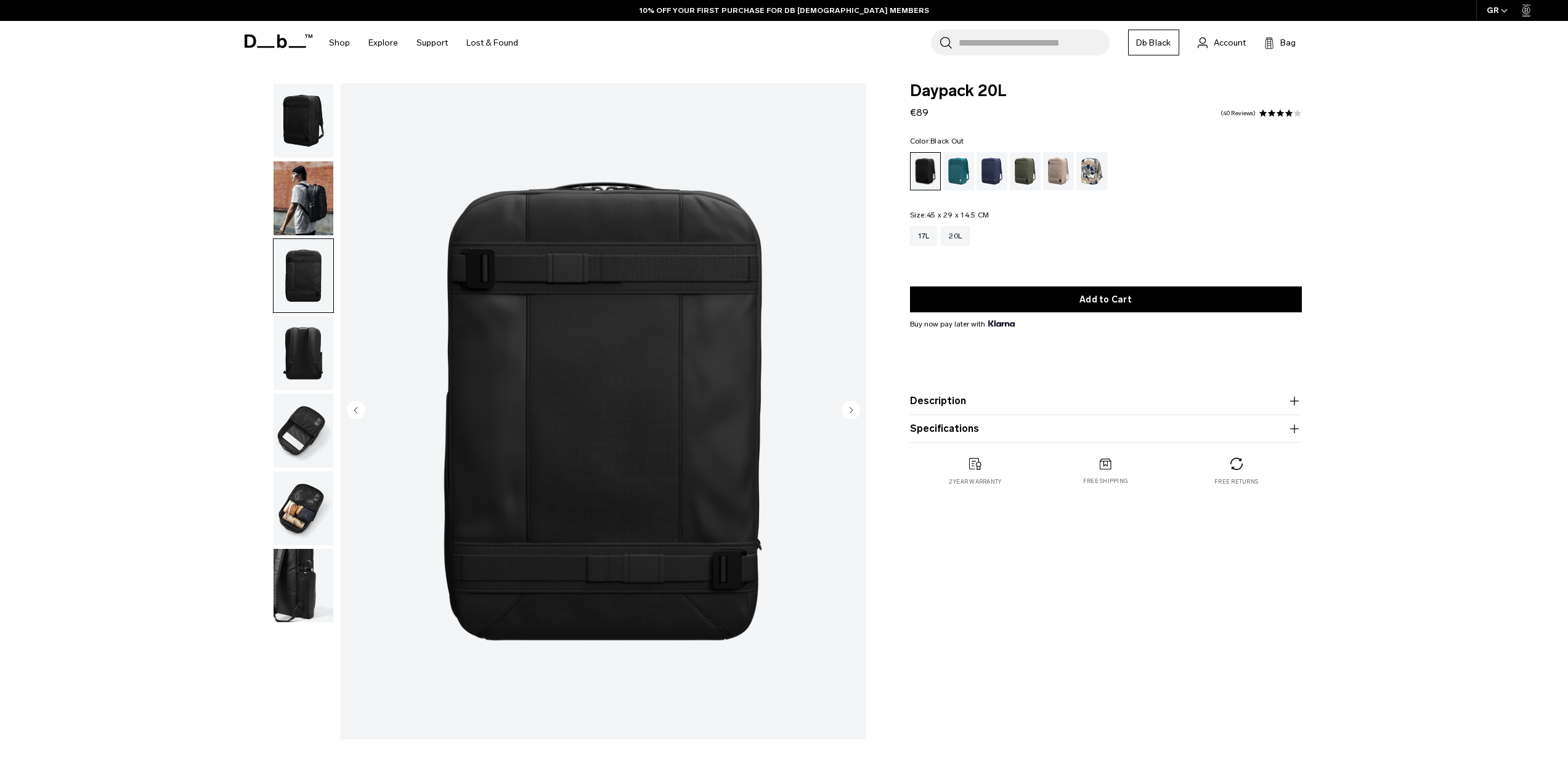
click at [297, 323] on img "button" at bounding box center [304, 353] width 60 height 74
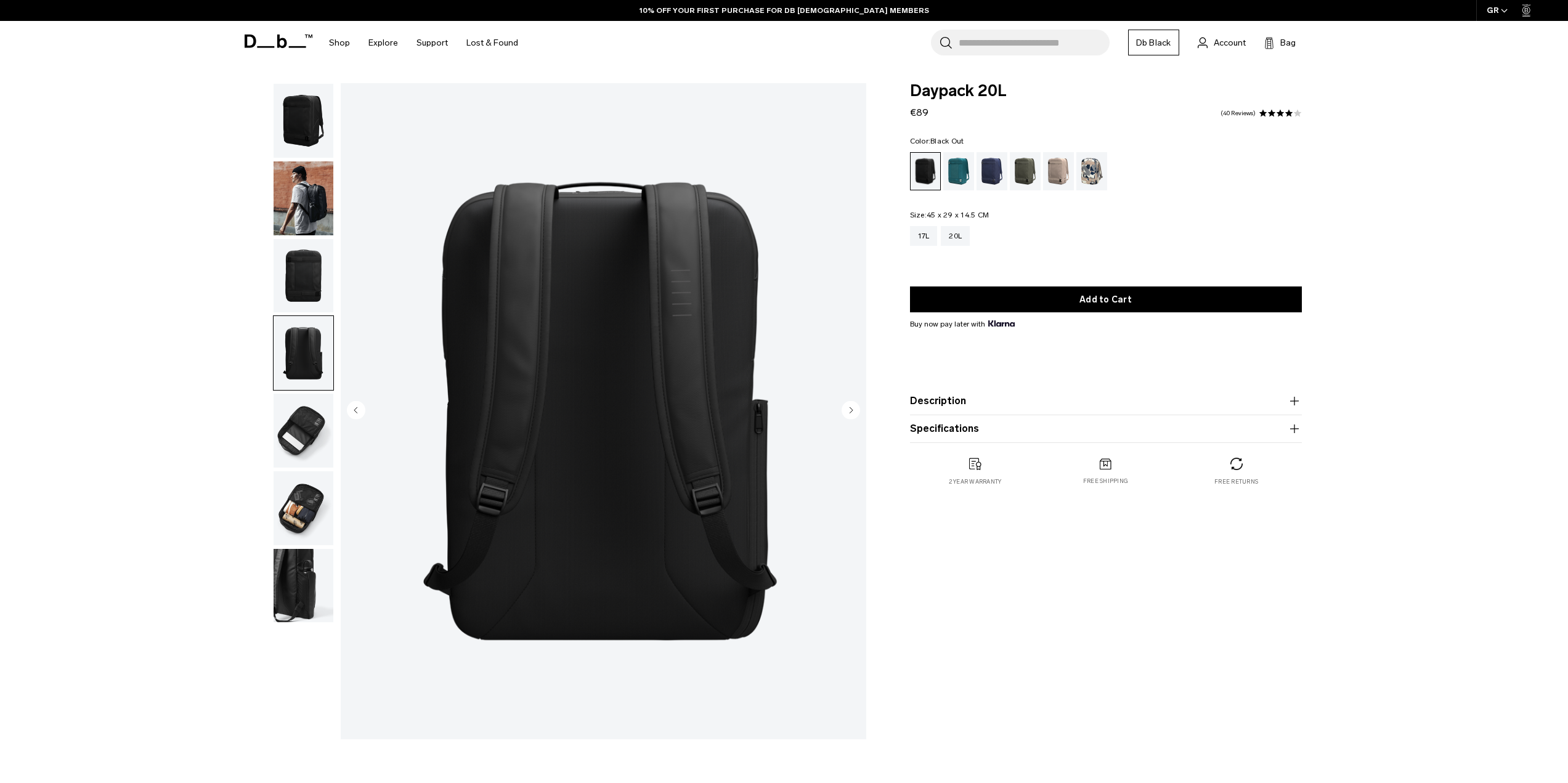
click at [297, 373] on img "button" at bounding box center [304, 353] width 60 height 74
click at [309, 429] on img "button" at bounding box center [304, 431] width 60 height 74
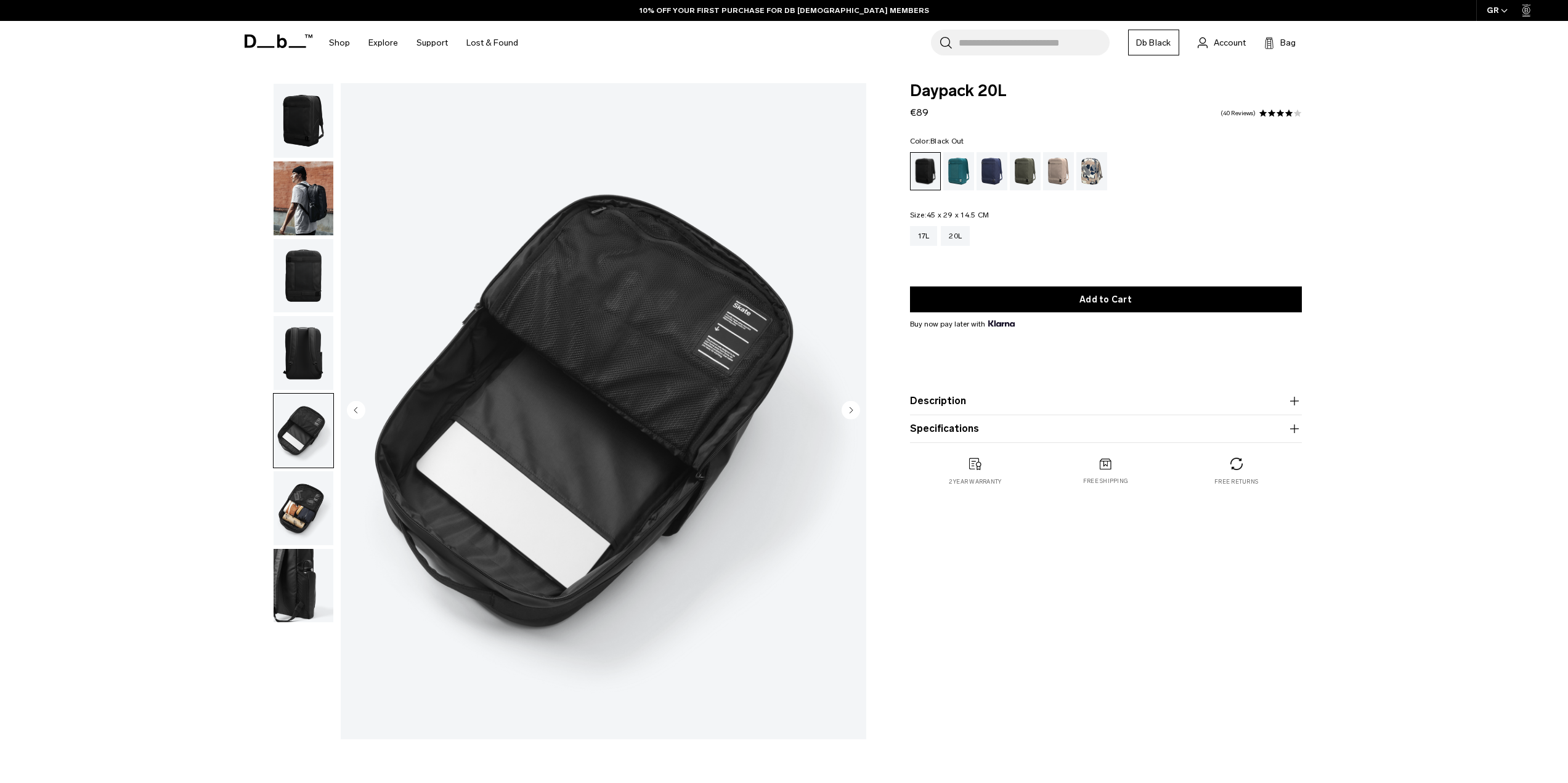
click at [315, 478] on img "button" at bounding box center [304, 509] width 60 height 74
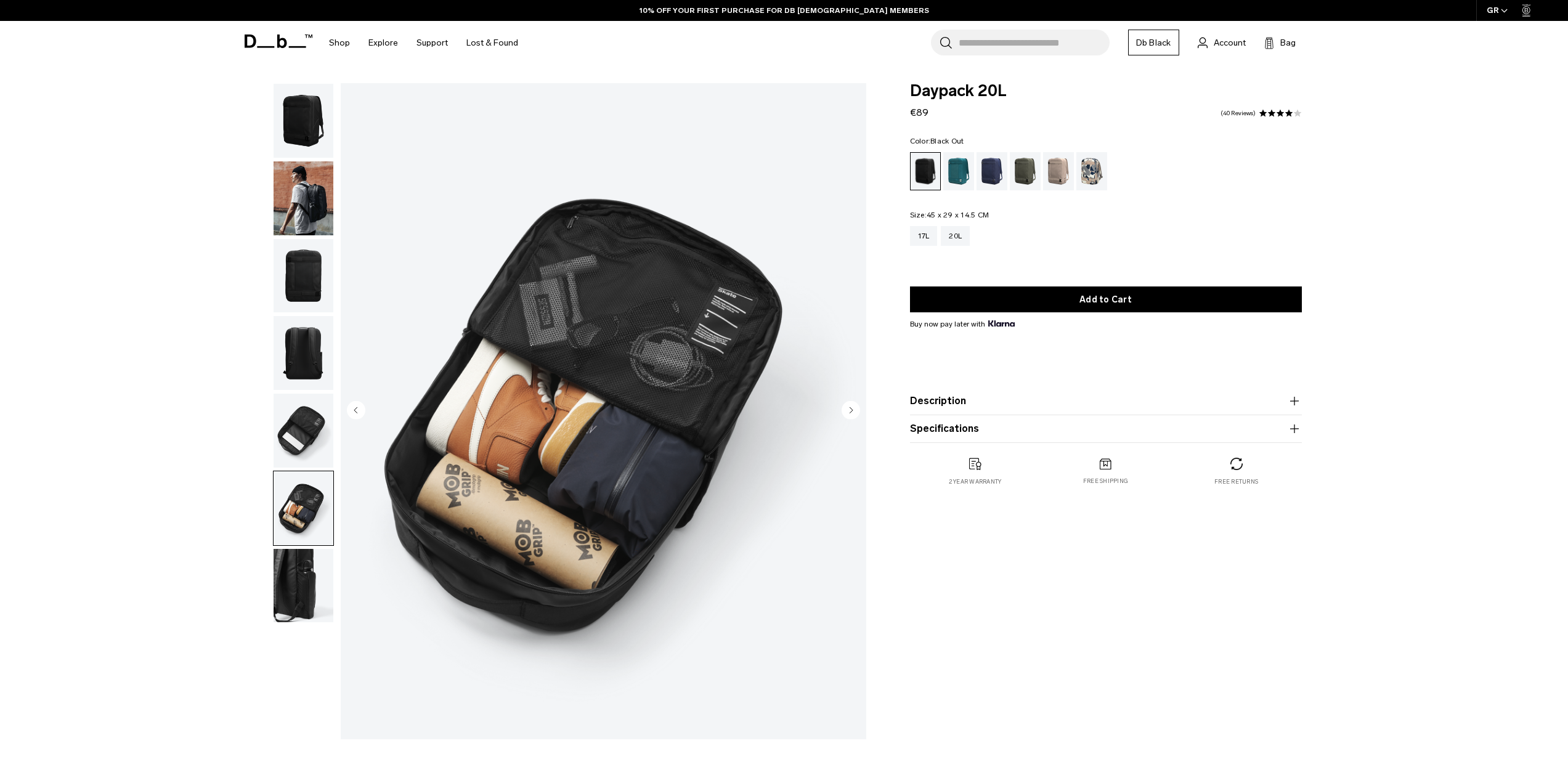
click at [946, 181] on div "Midnight Teal" at bounding box center [959, 171] width 31 height 38
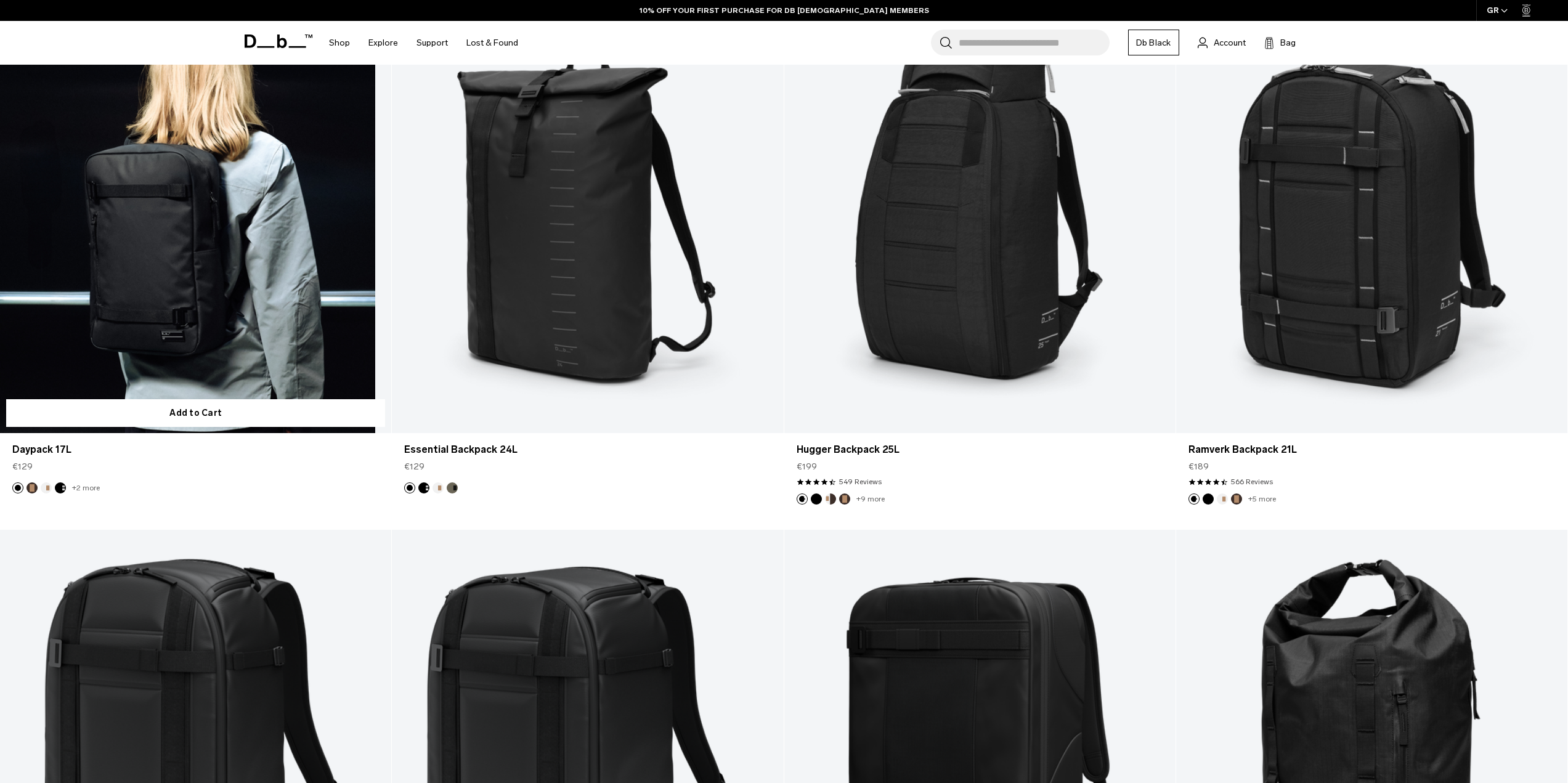
scroll to position [2037, 0]
click at [304, 303] on link "Daypack 17L" at bounding box center [196, 215] width 392 height 435
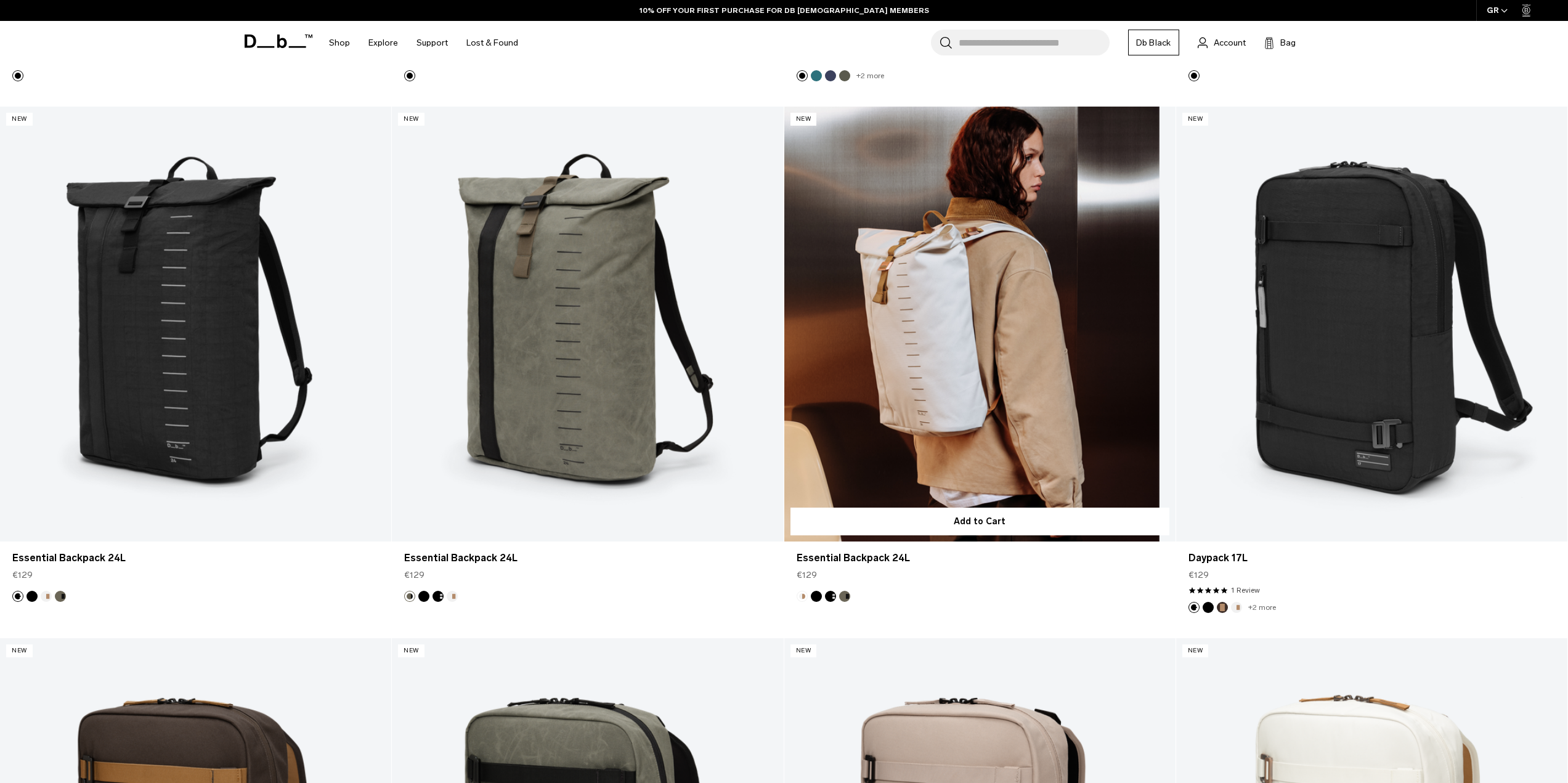
click at [995, 282] on link "Essential Backpack 24L" at bounding box center [980, 324] width 392 height 435
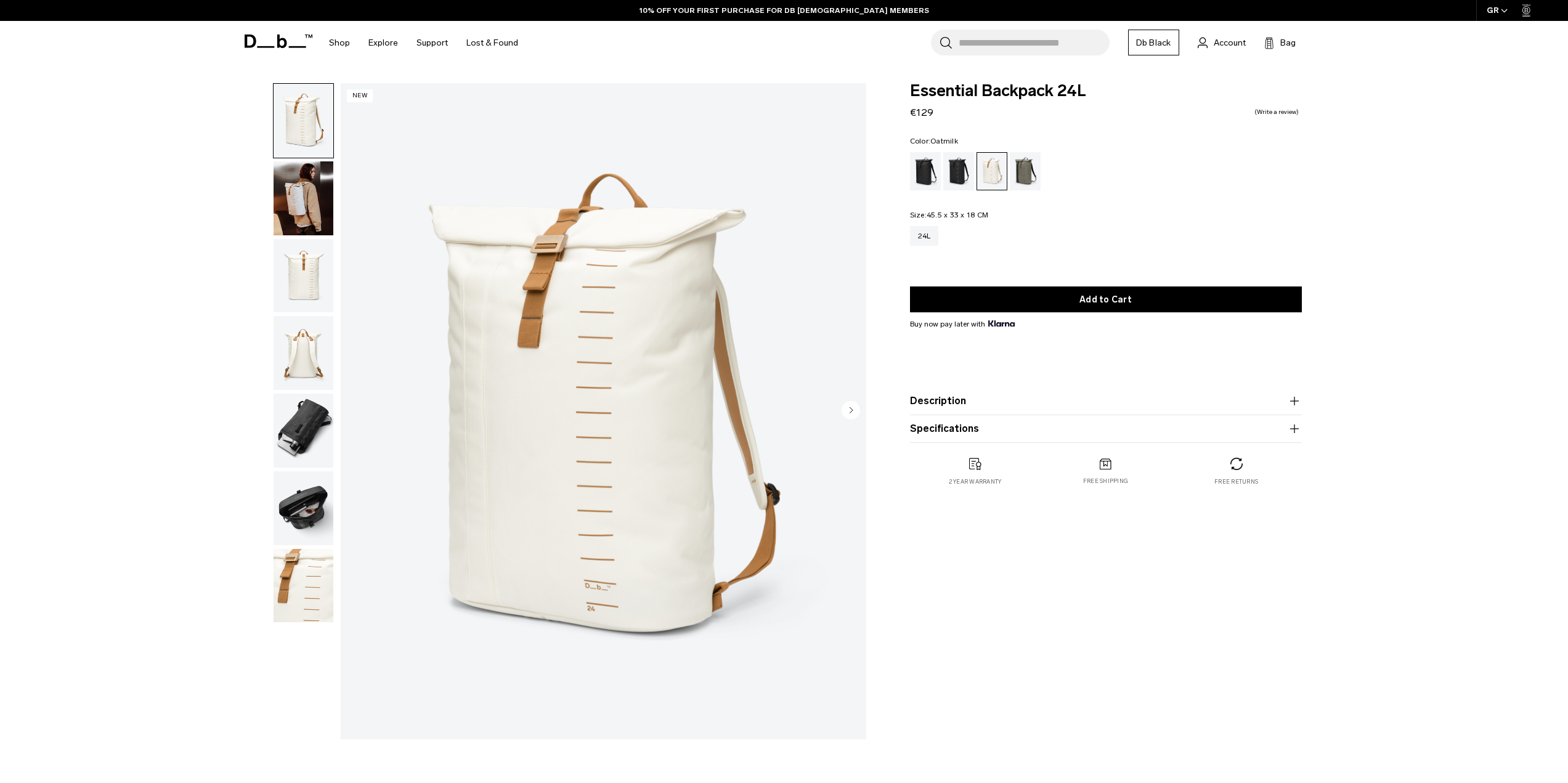
click at [306, 208] on img "button" at bounding box center [304, 198] width 60 height 74
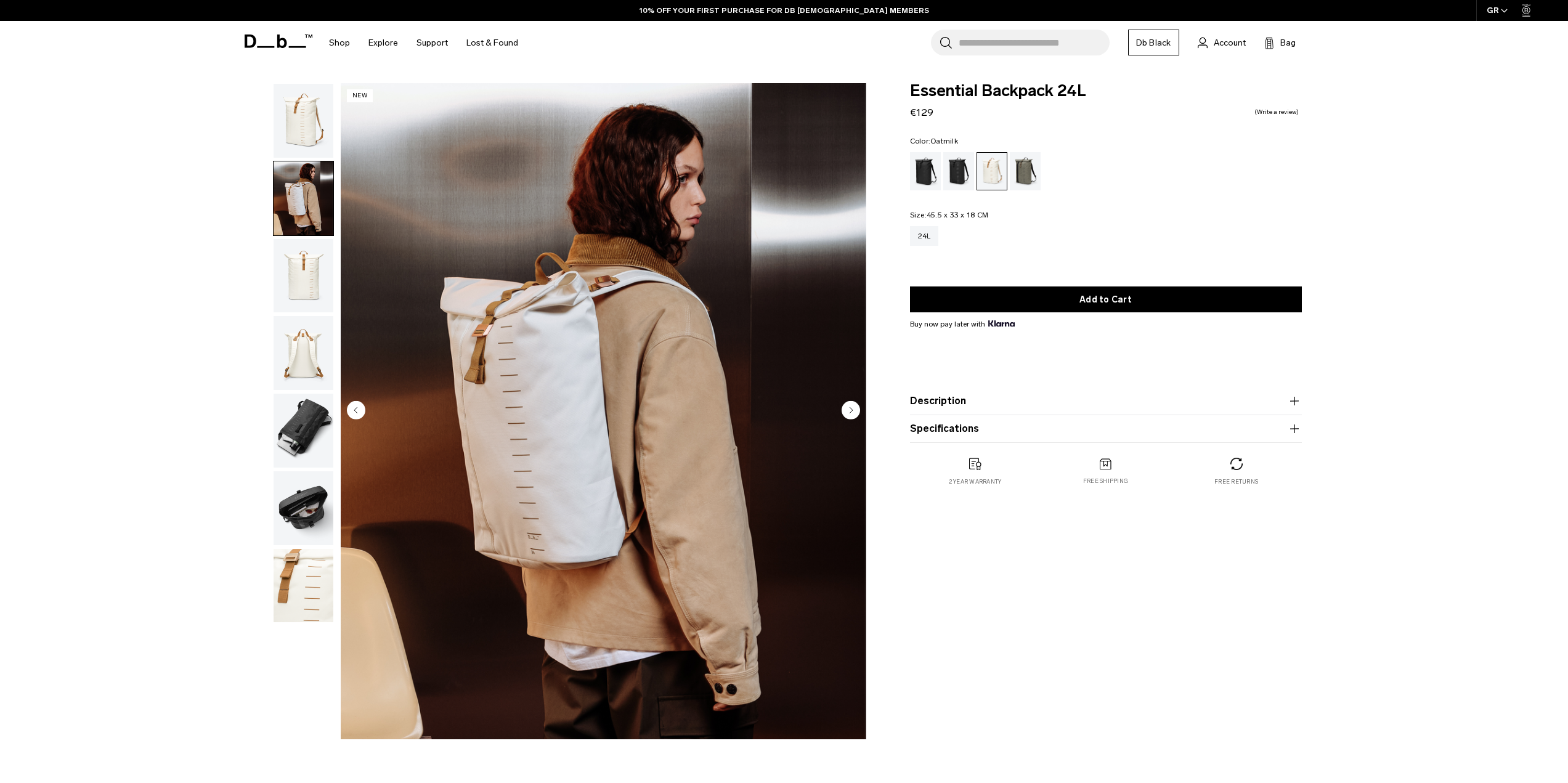
click at [306, 276] on img "button" at bounding box center [304, 276] width 60 height 74
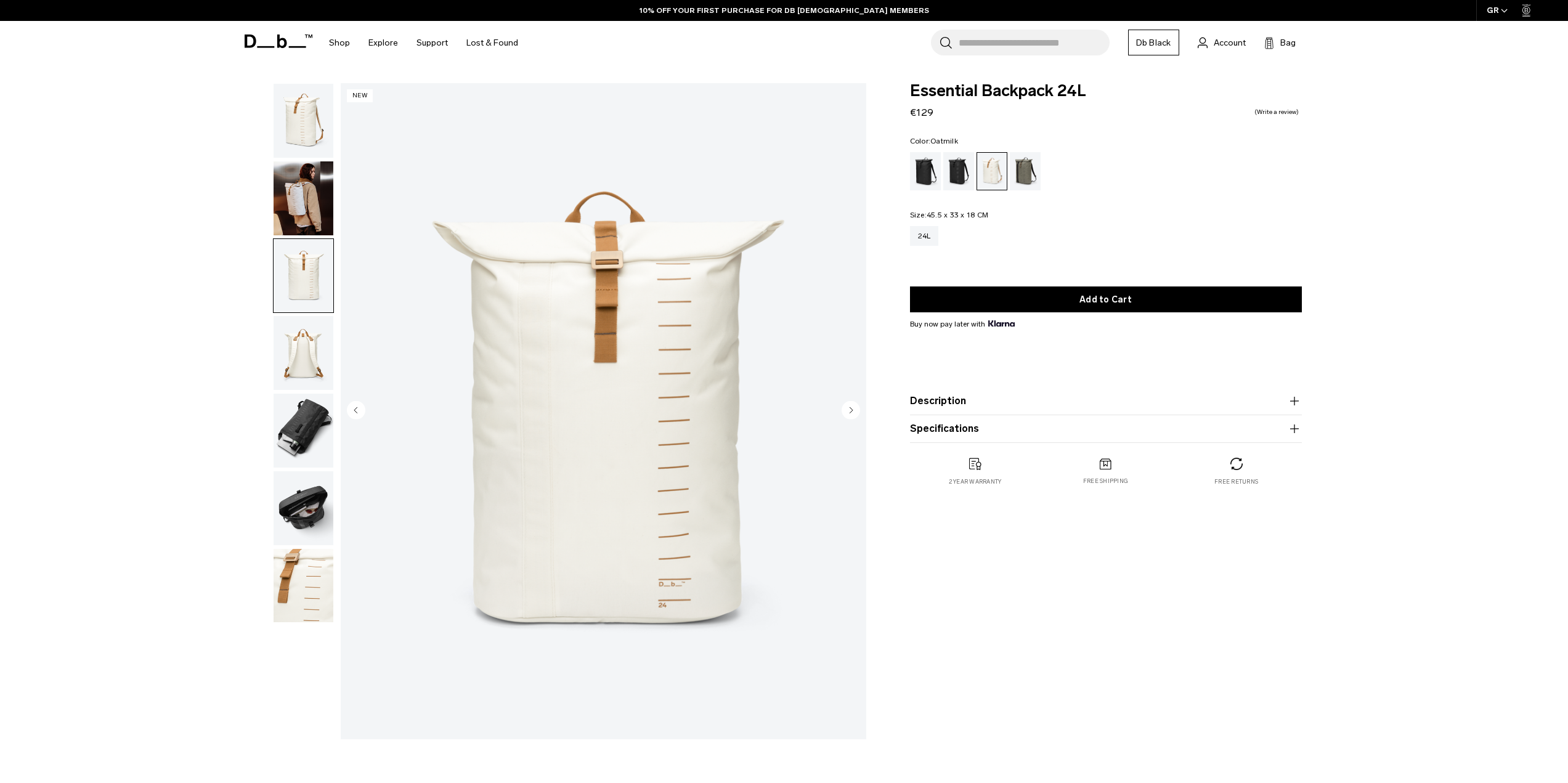
click at [310, 347] on img "button" at bounding box center [304, 353] width 60 height 74
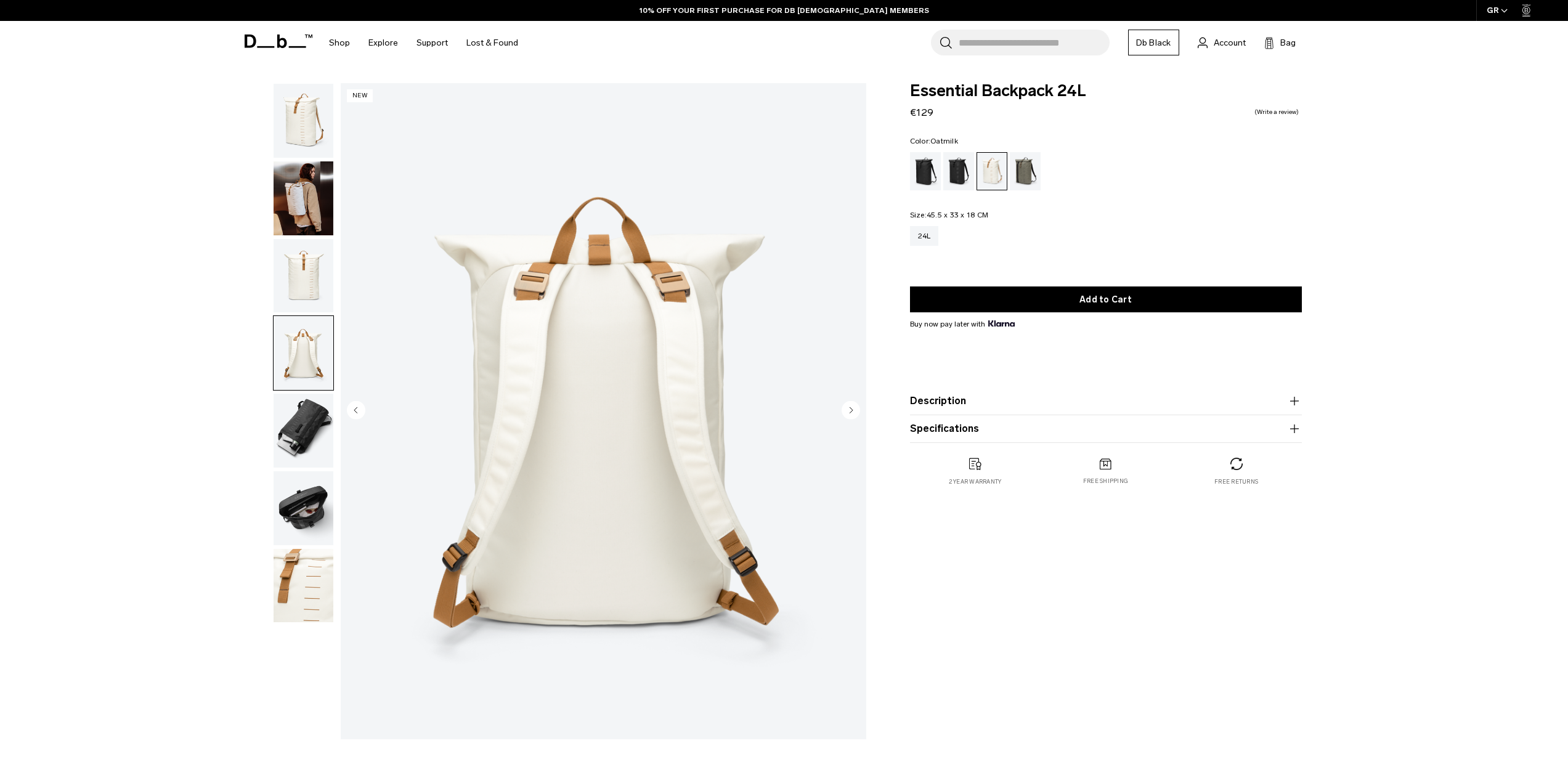
click at [310, 420] on img "button" at bounding box center [304, 431] width 60 height 74
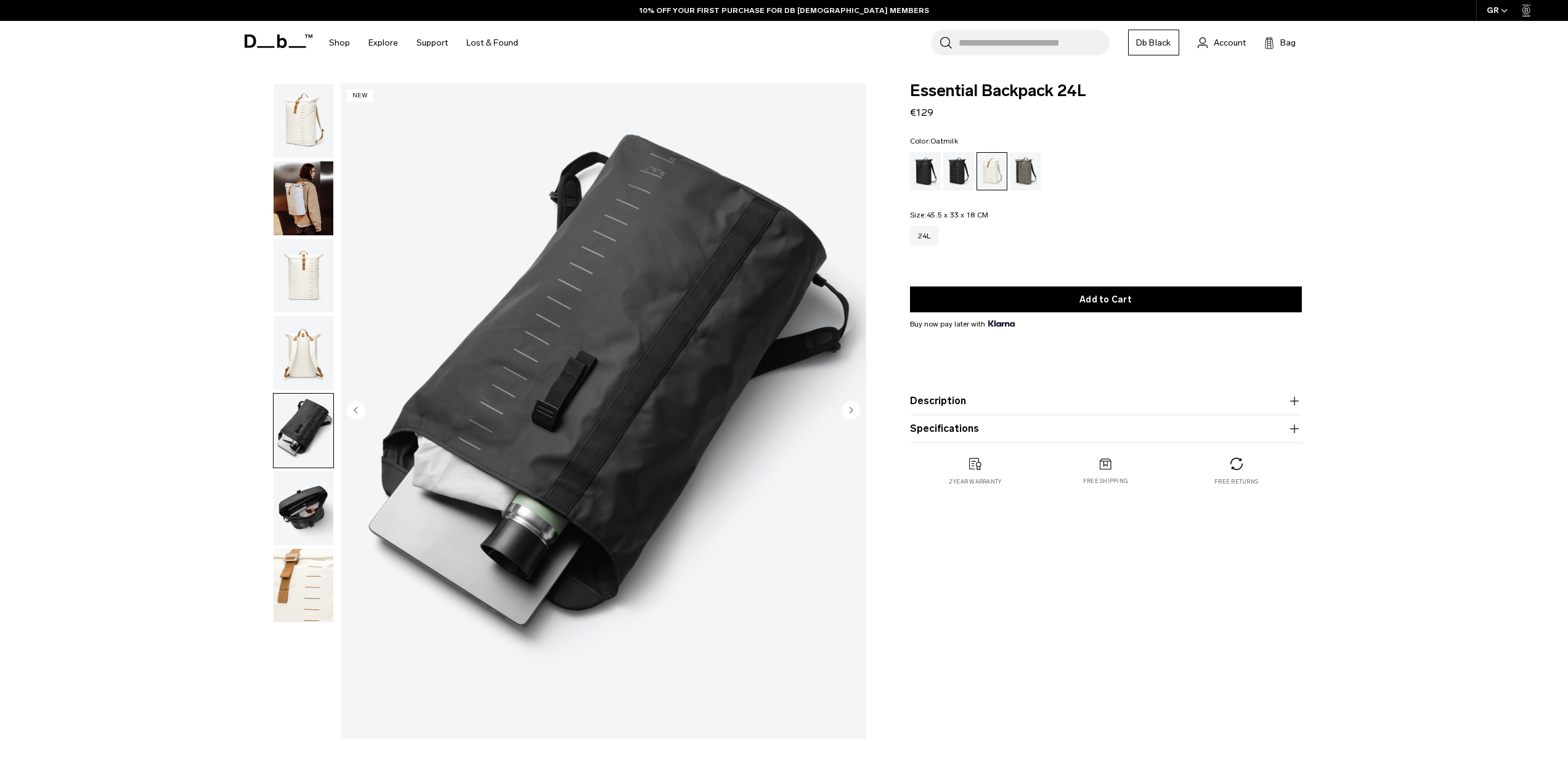
click at [311, 492] on img "button" at bounding box center [304, 509] width 60 height 74
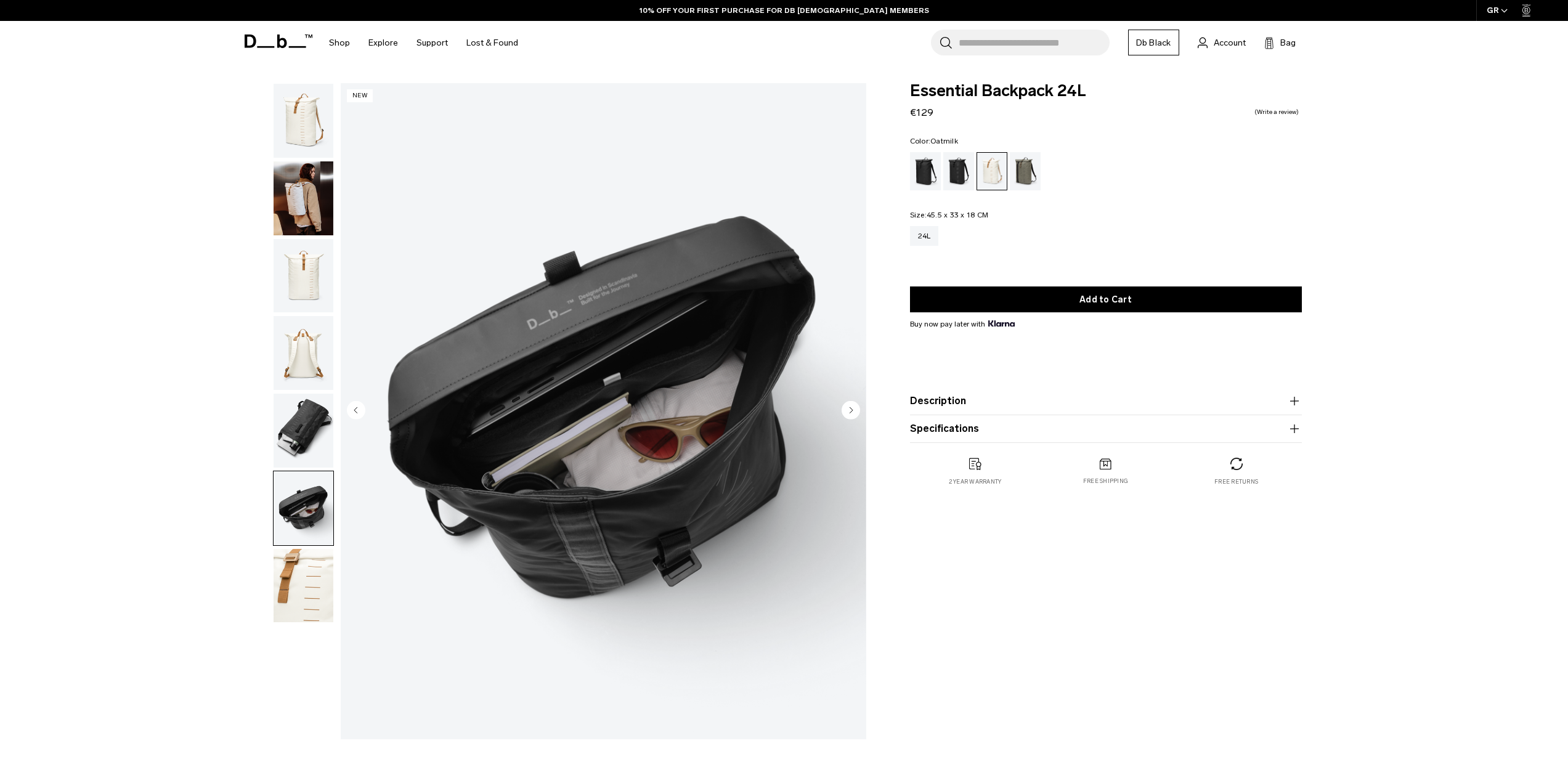
click at [330, 559] on img "button" at bounding box center [304, 586] width 60 height 74
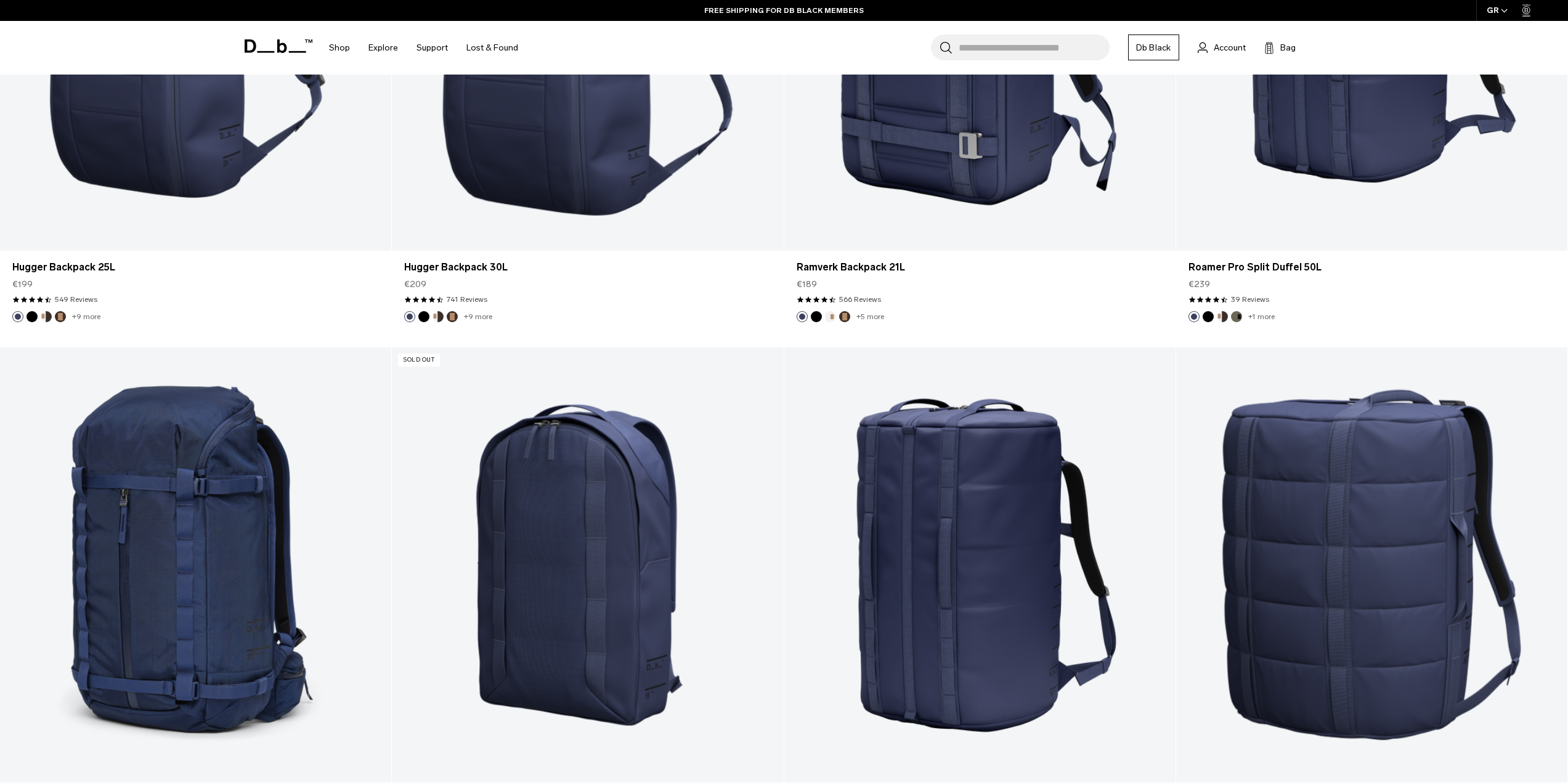
scroll to position [4993, 0]
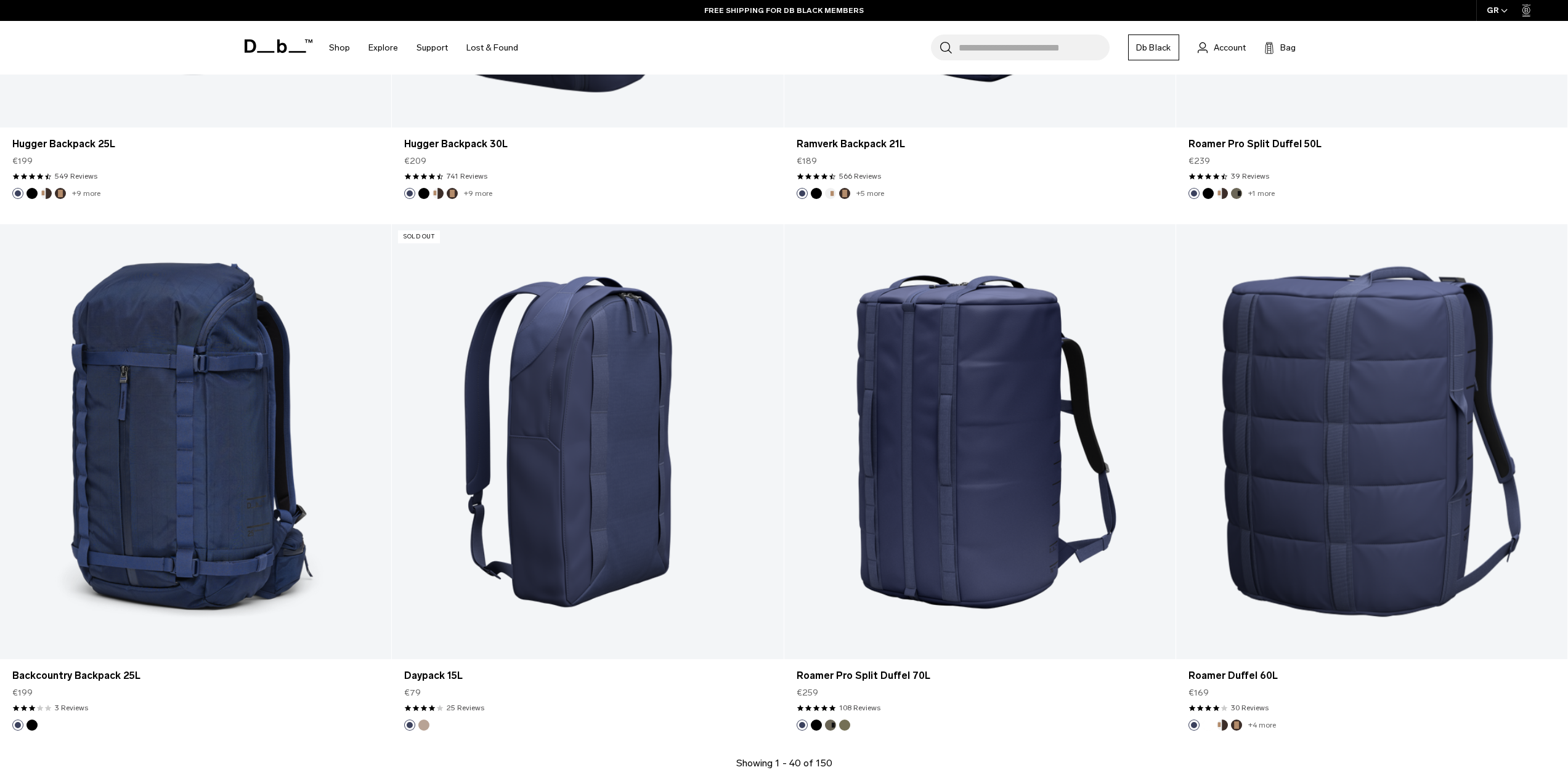
click at [427, 728] on button "Fogbow Beige" at bounding box center [423, 725] width 11 height 11
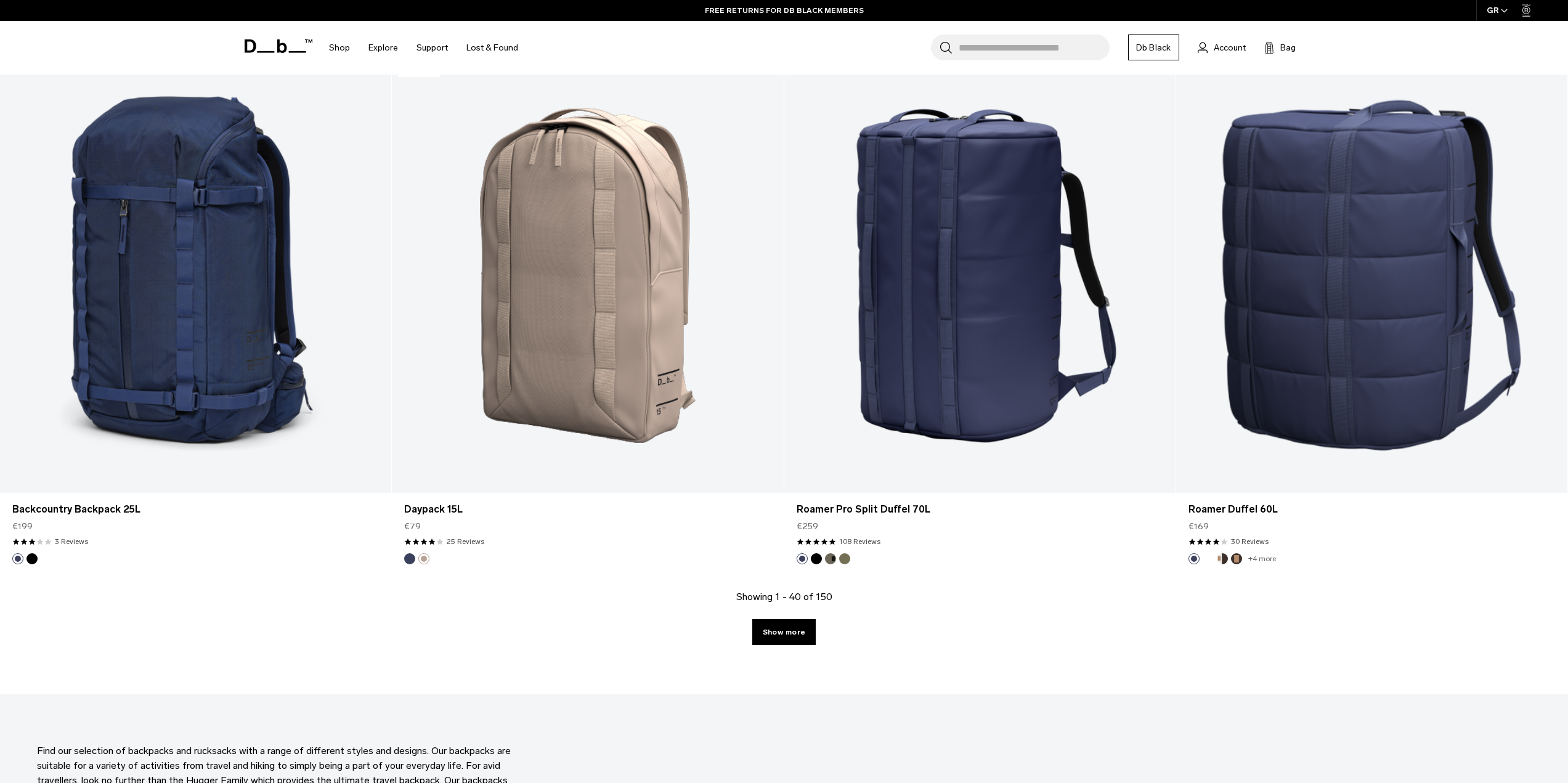
scroll to position [5424, 0]
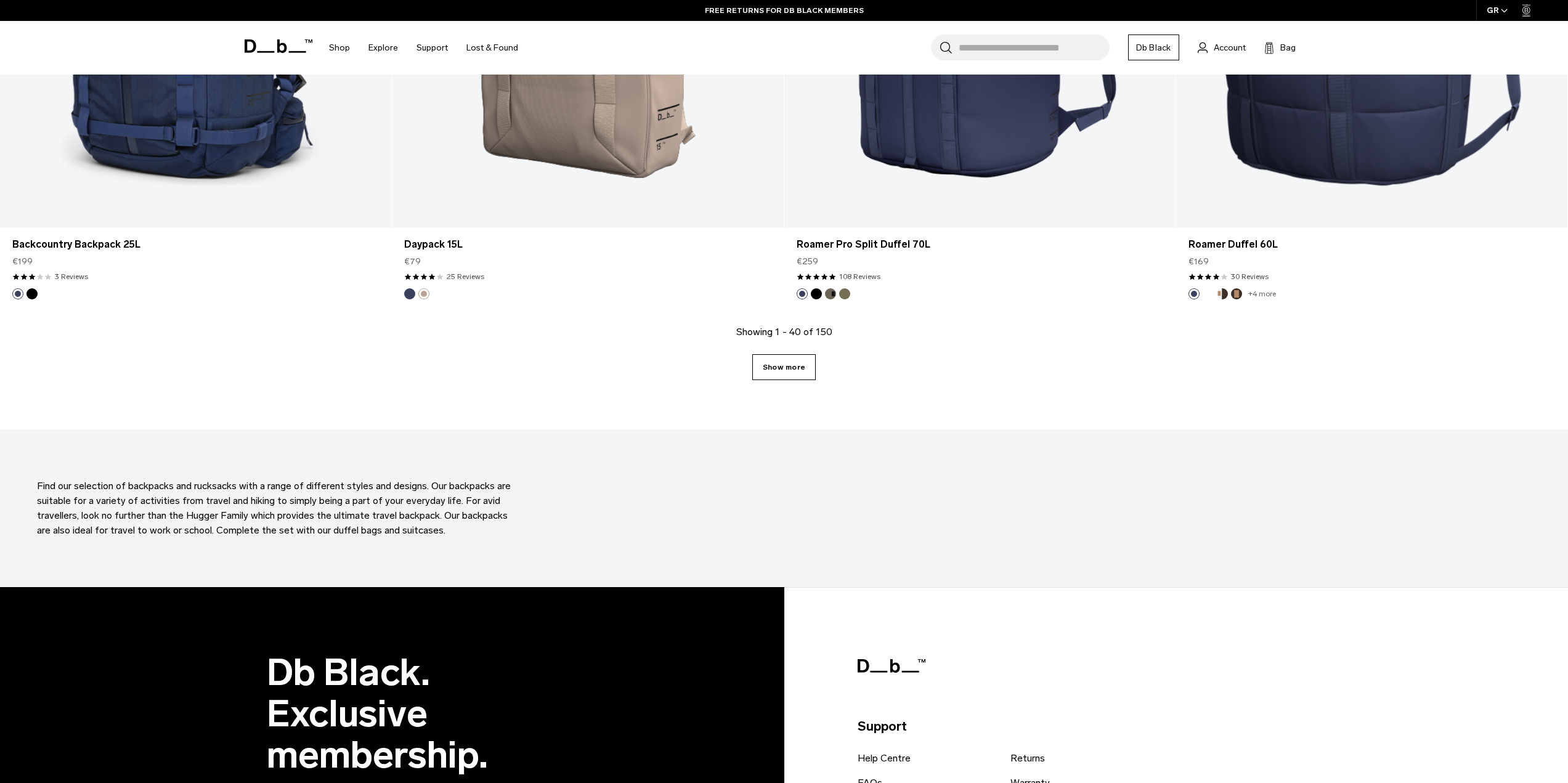
click at [782, 360] on link "Show more" at bounding box center [784, 367] width 64 height 26
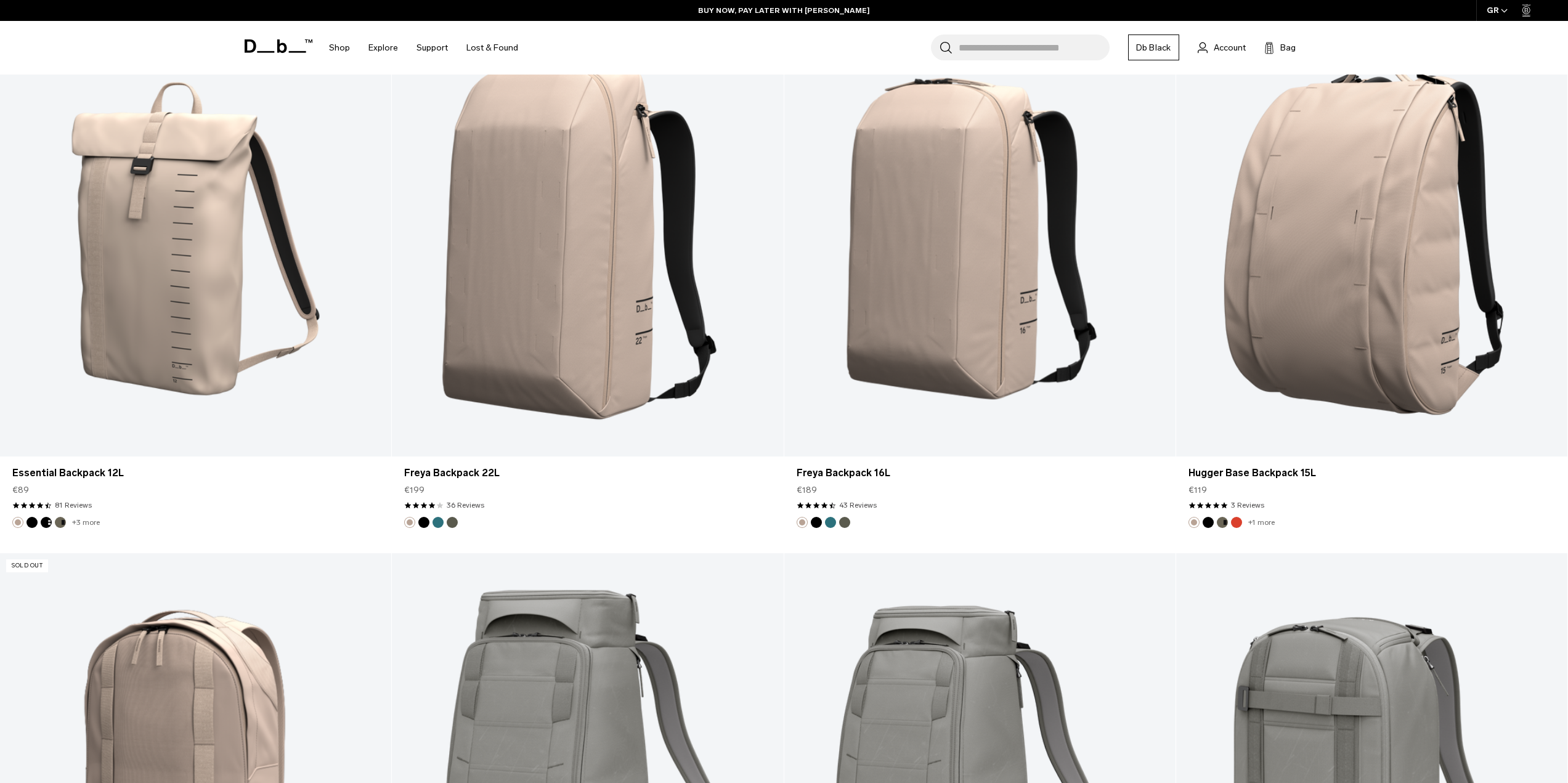
scroll to position [6938, 0]
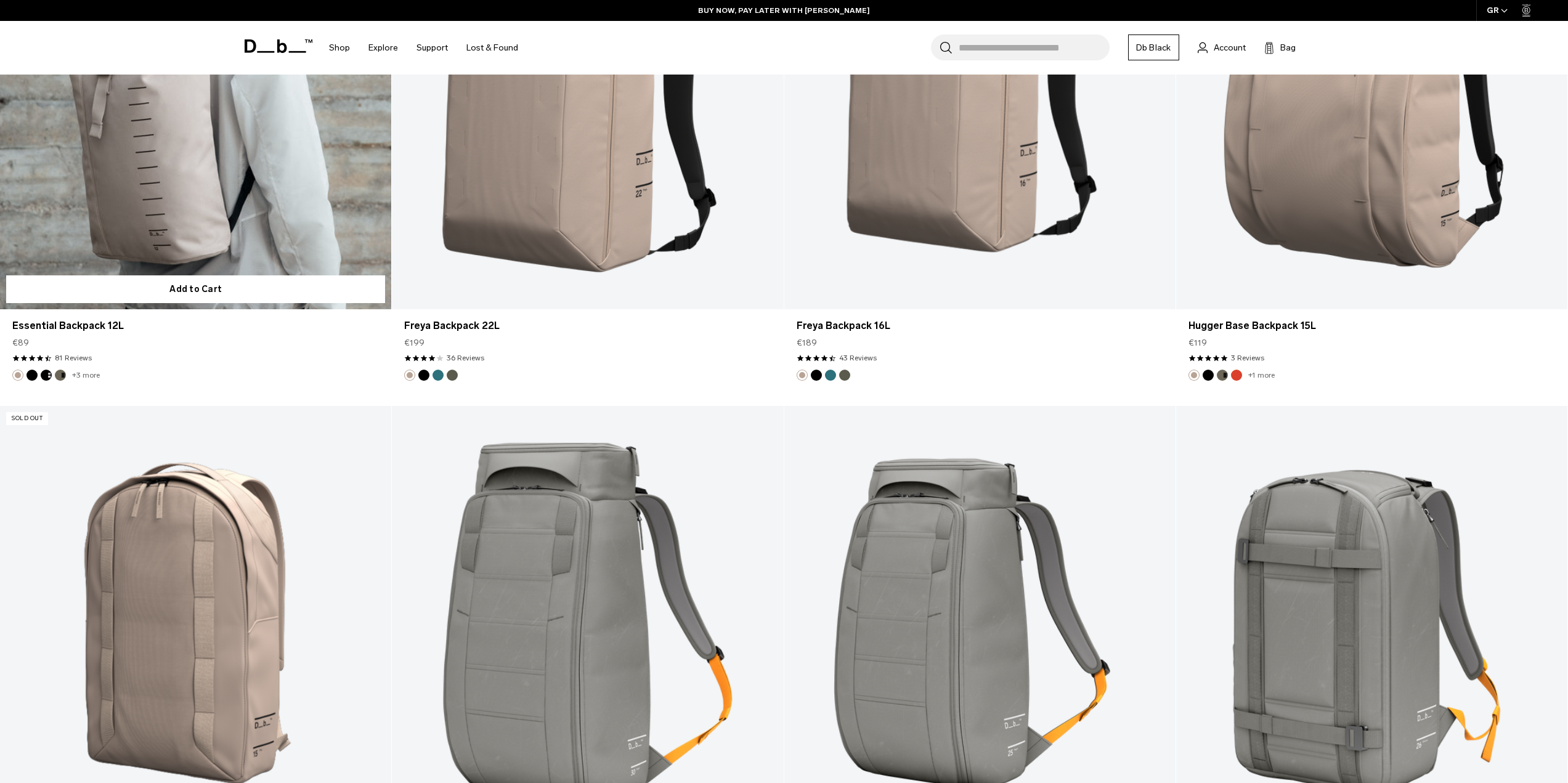
click at [242, 191] on link "Essential Backpack 12L" at bounding box center [196, 92] width 392 height 435
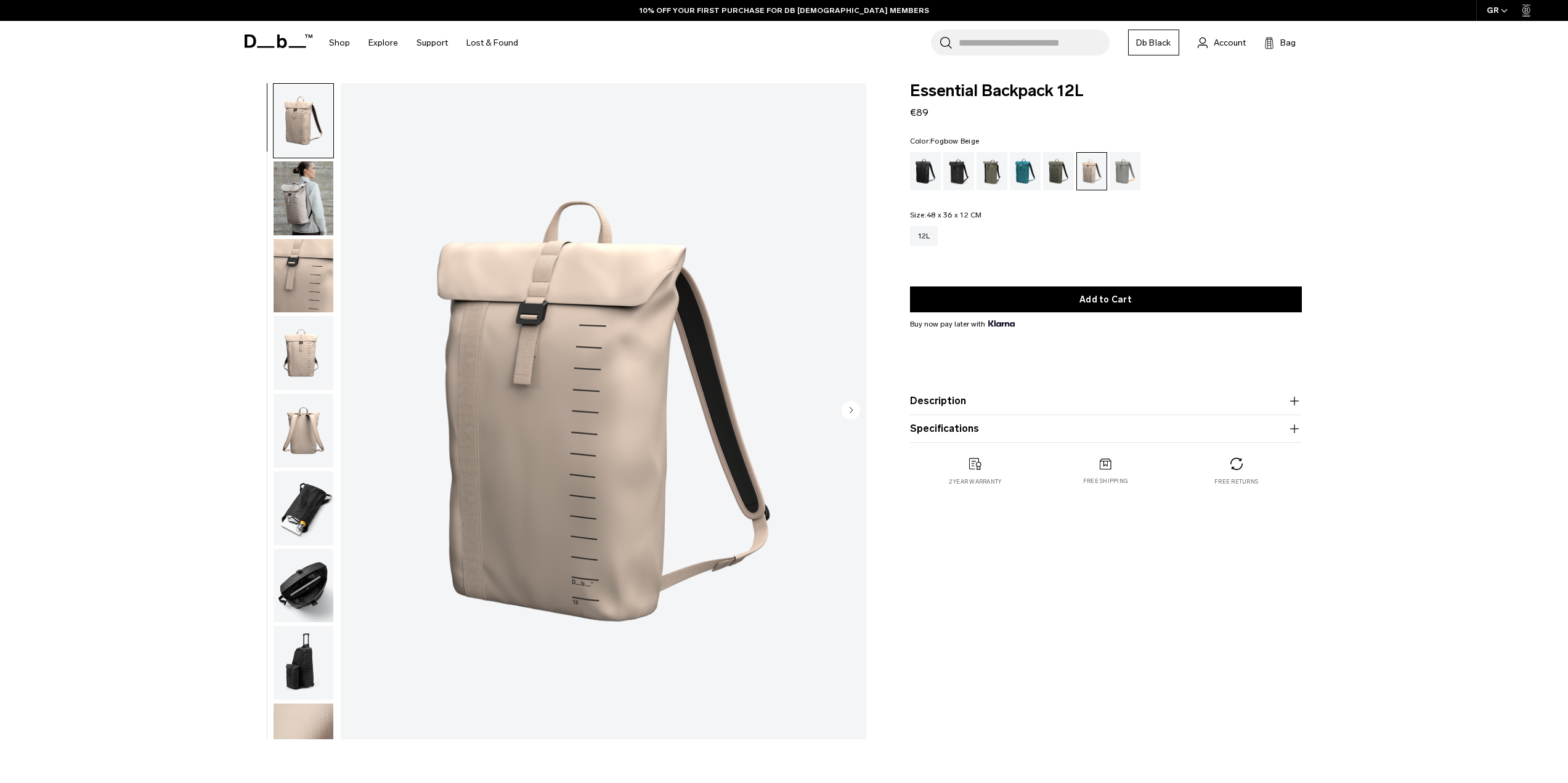
click at [291, 192] on img "button" at bounding box center [304, 198] width 60 height 74
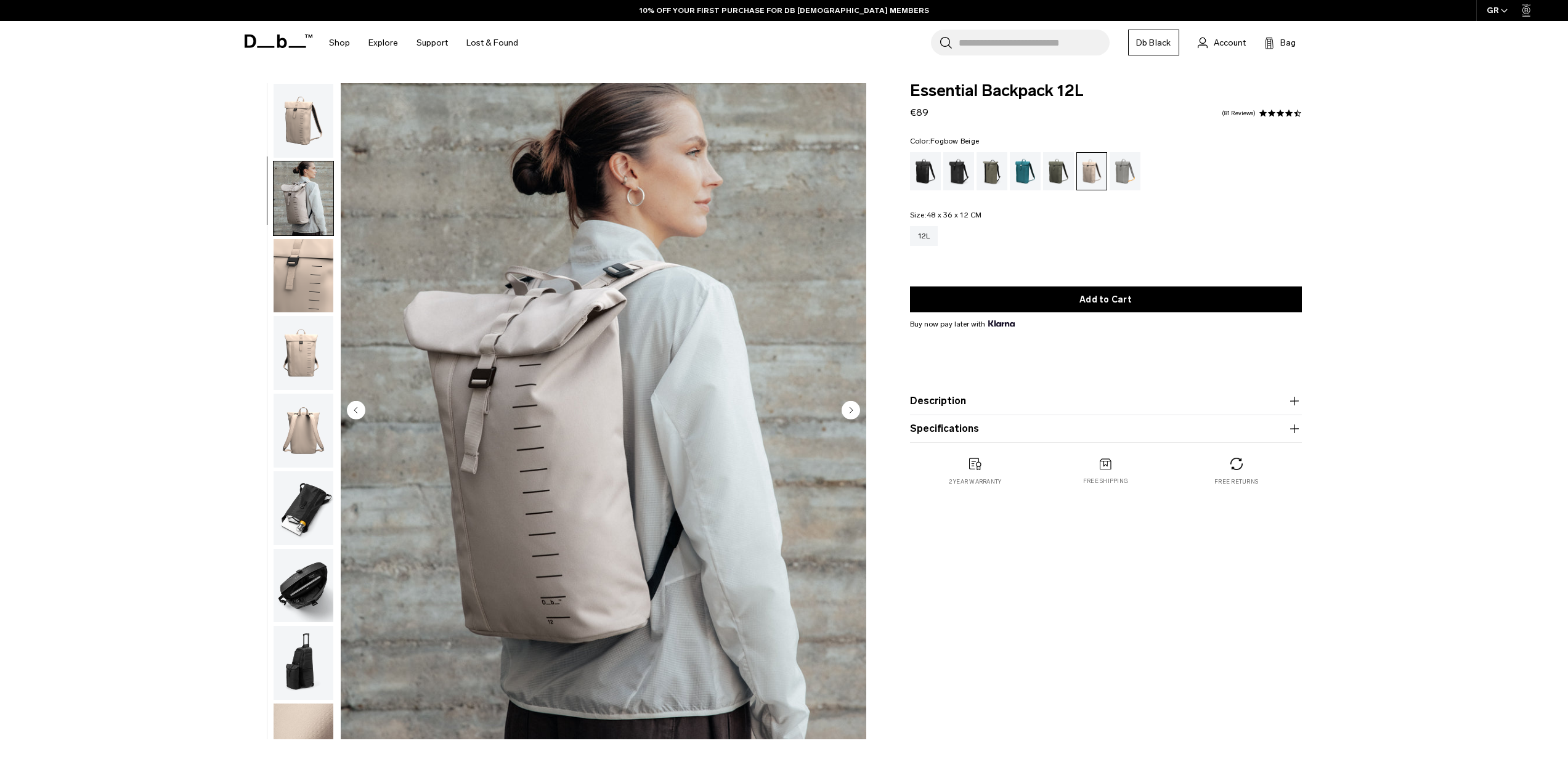
scroll to position [39, 0]
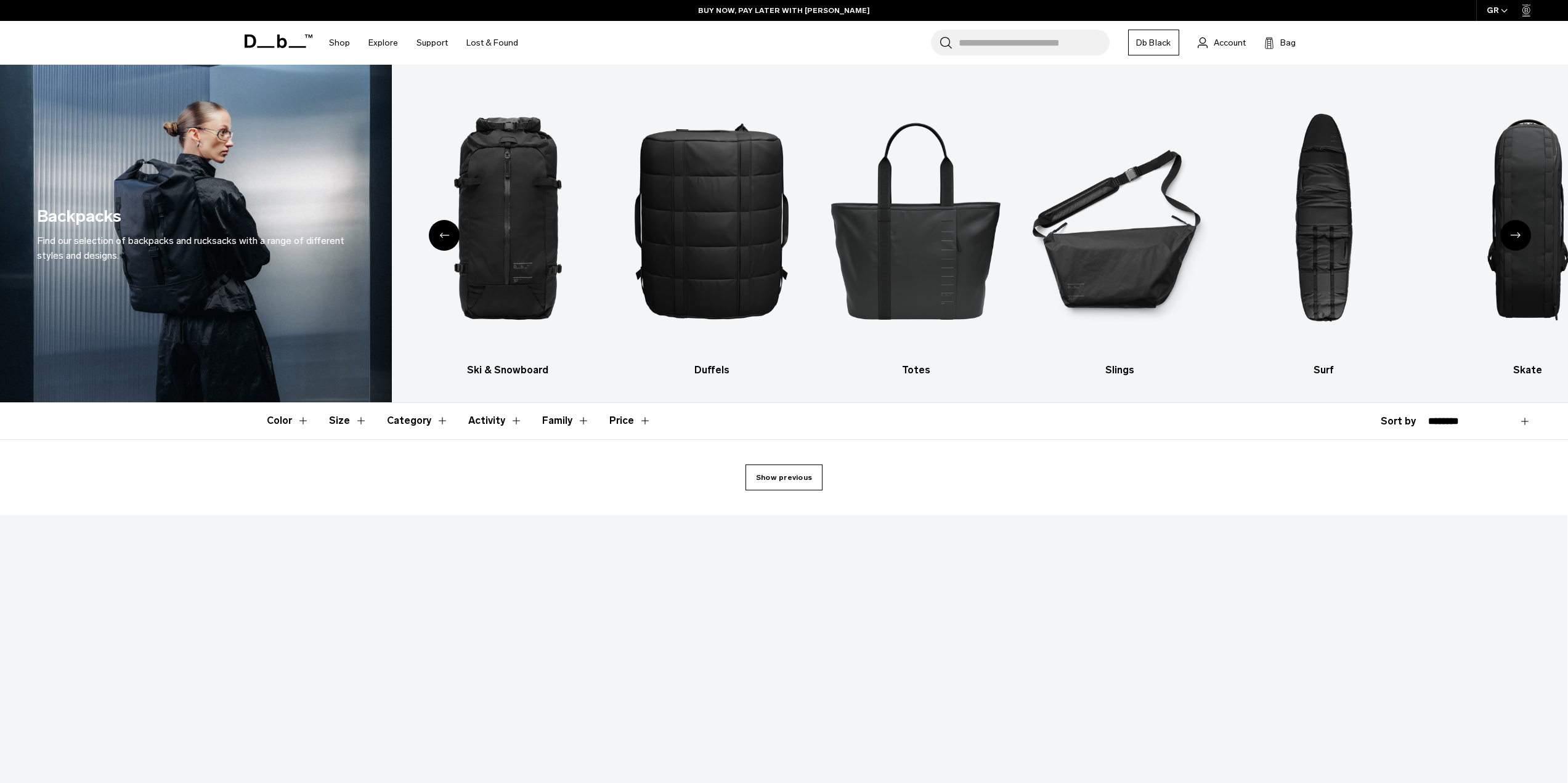
click at [770, 473] on link "Show previous" at bounding box center [784, 477] width 77 height 26
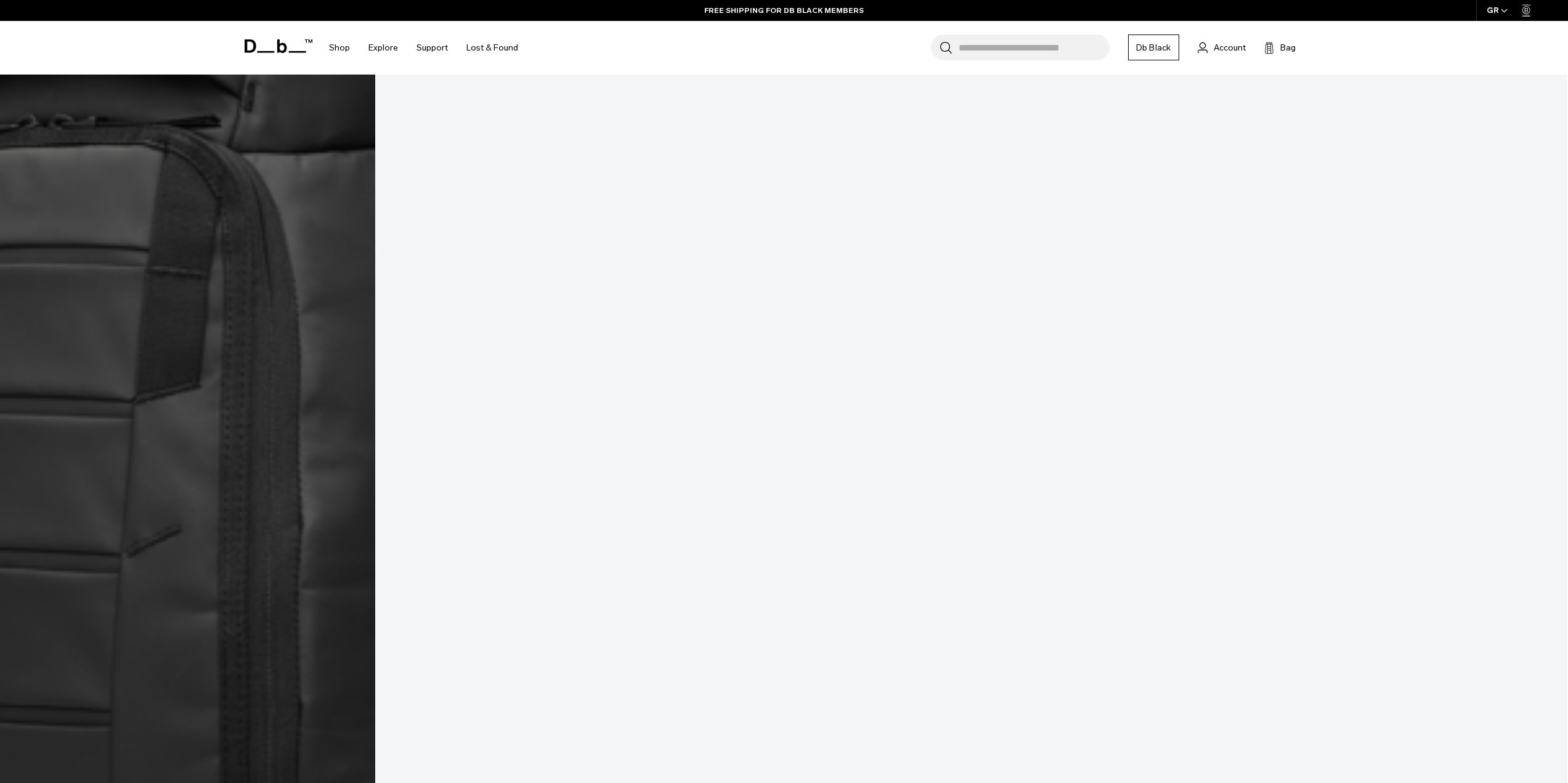
scroll to position [2908, 0]
